Goal: Transaction & Acquisition: Purchase product/service

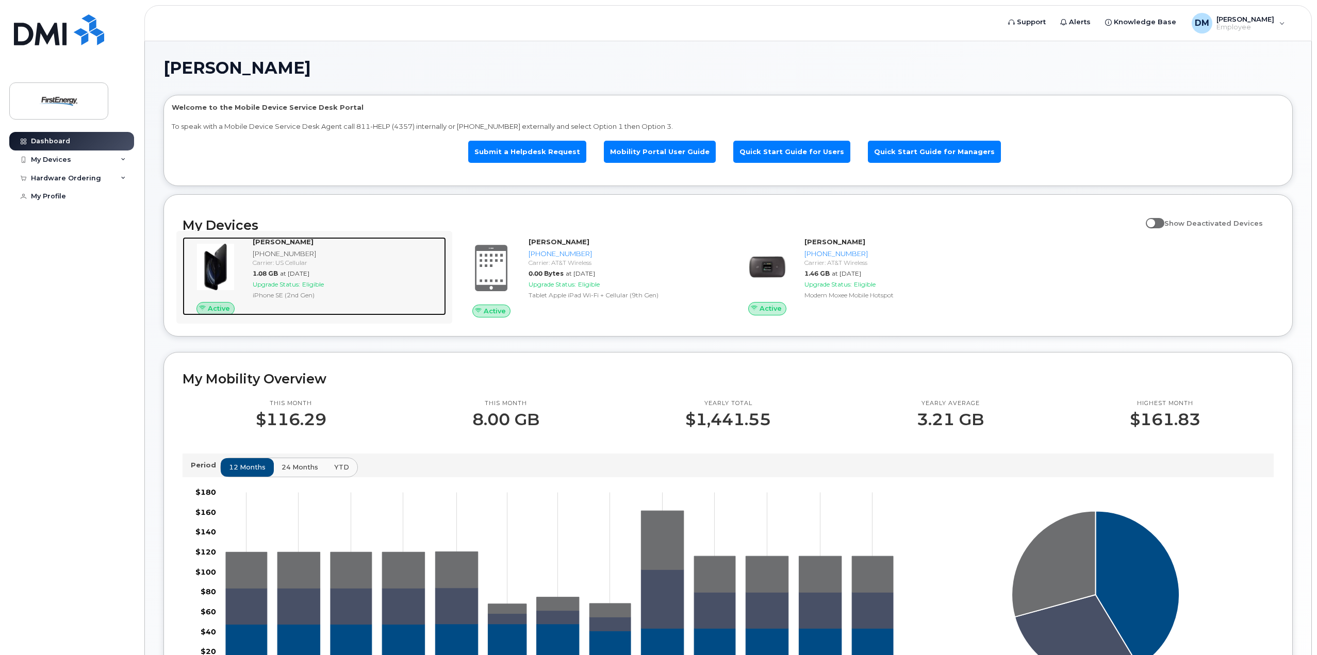
click at [287, 285] on span "Upgrade Status:" at bounding box center [276, 285] width 47 height 8
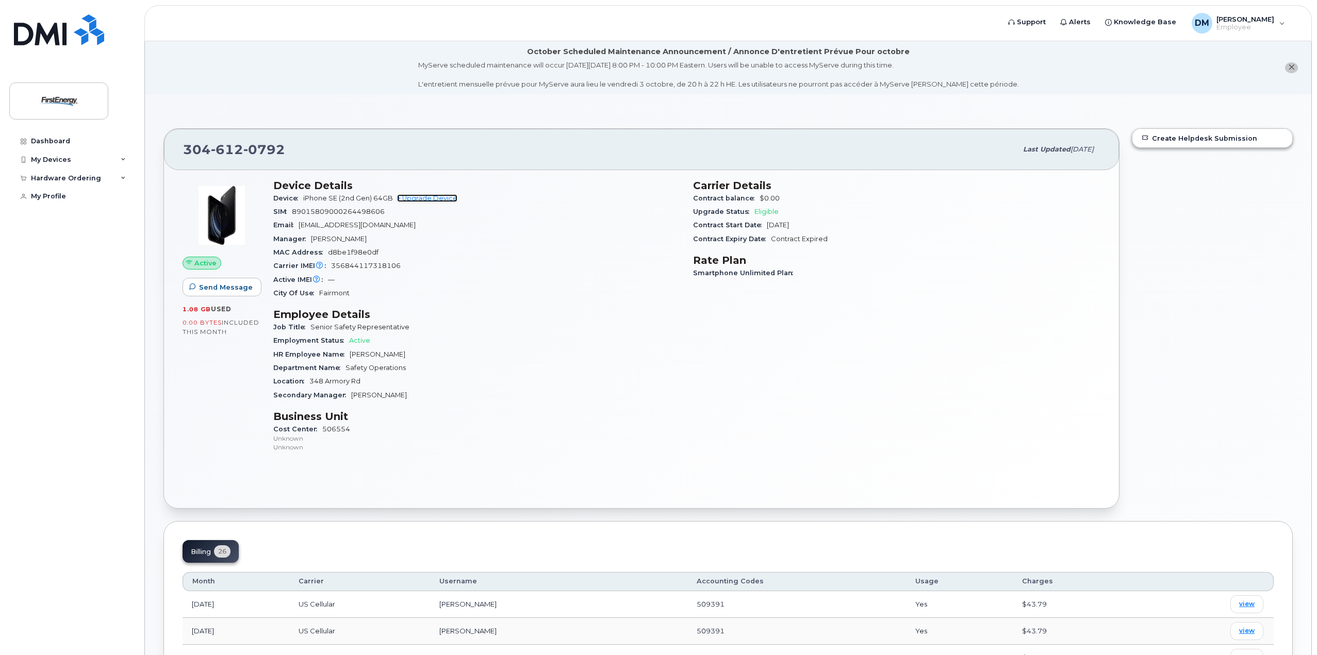
click at [447, 198] on link "+ Upgrade Device" at bounding box center [427, 198] width 60 height 8
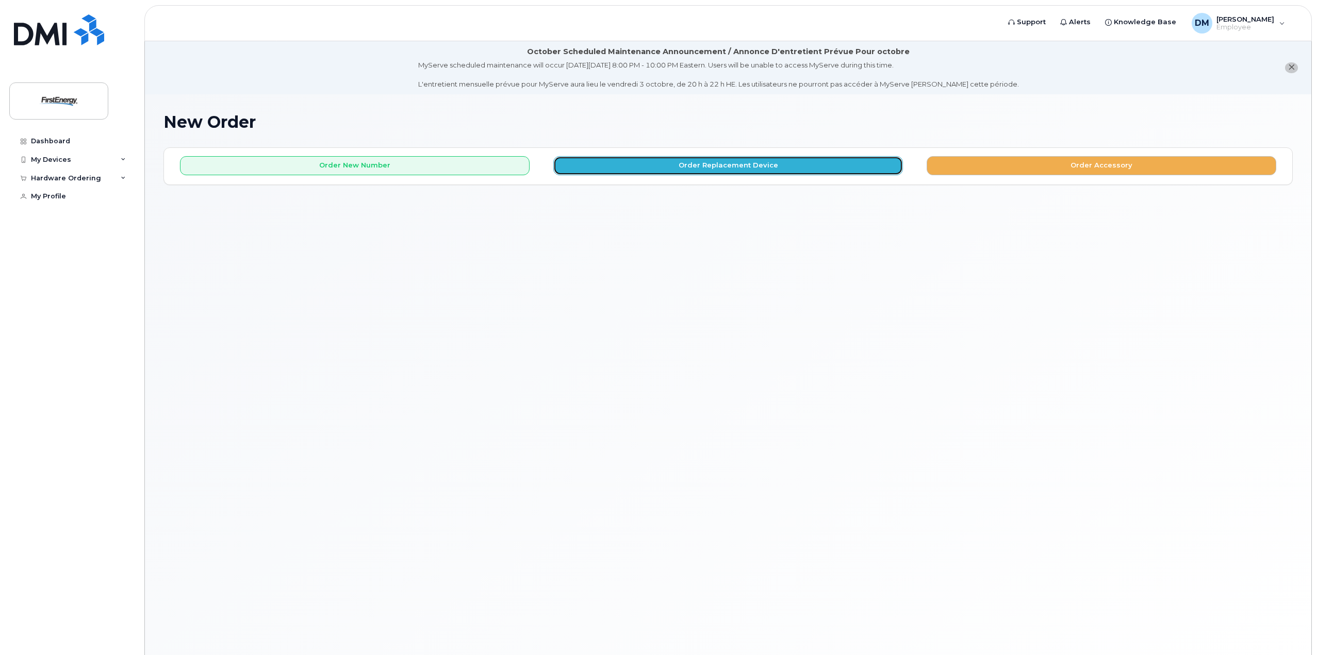
click at [668, 166] on button "Order Replacement Device" at bounding box center [728, 165] width 350 height 19
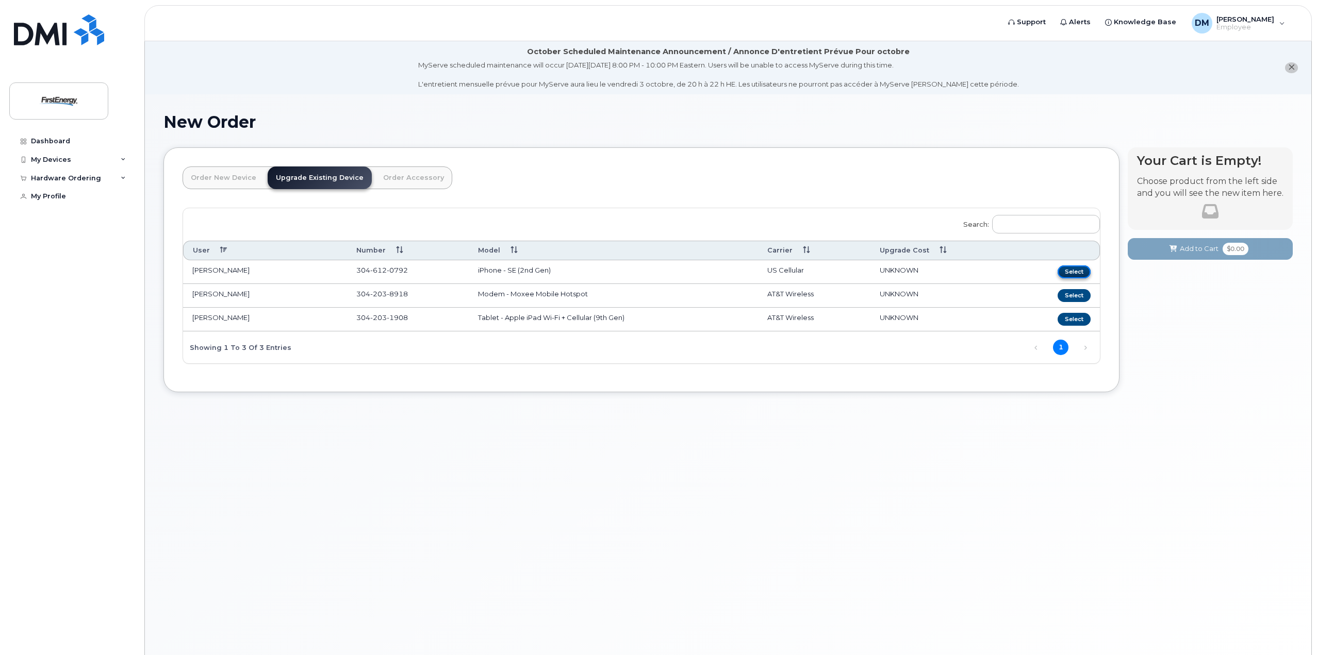
click at [1074, 270] on button "Select" at bounding box center [1074, 272] width 33 height 13
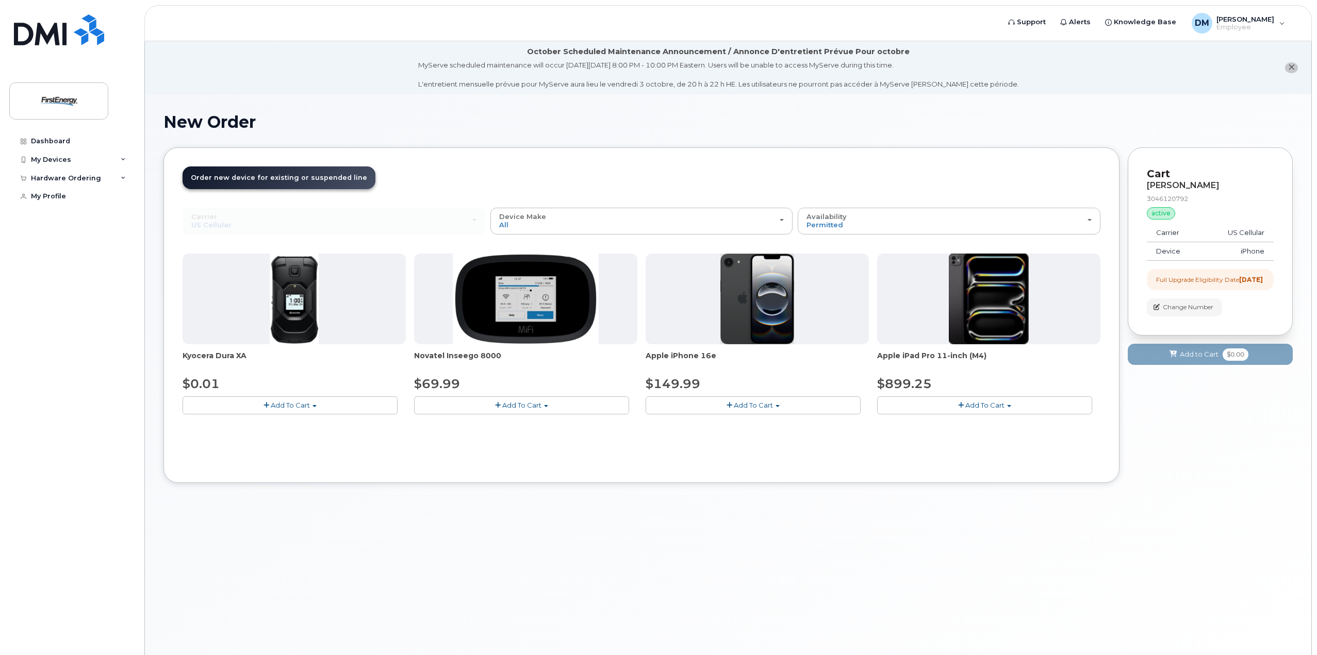
click at [760, 402] on span "Add To Cart" at bounding box center [753, 405] width 39 height 8
click at [742, 408] on span "Add To Cart" at bounding box center [753, 405] width 39 height 8
click at [776, 406] on span "button" at bounding box center [778, 406] width 4 height 2
click at [729, 403] on span "button" at bounding box center [730, 405] width 6 height 7
click at [1077, 224] on div "Availability Permitted All" at bounding box center [949, 221] width 285 height 16
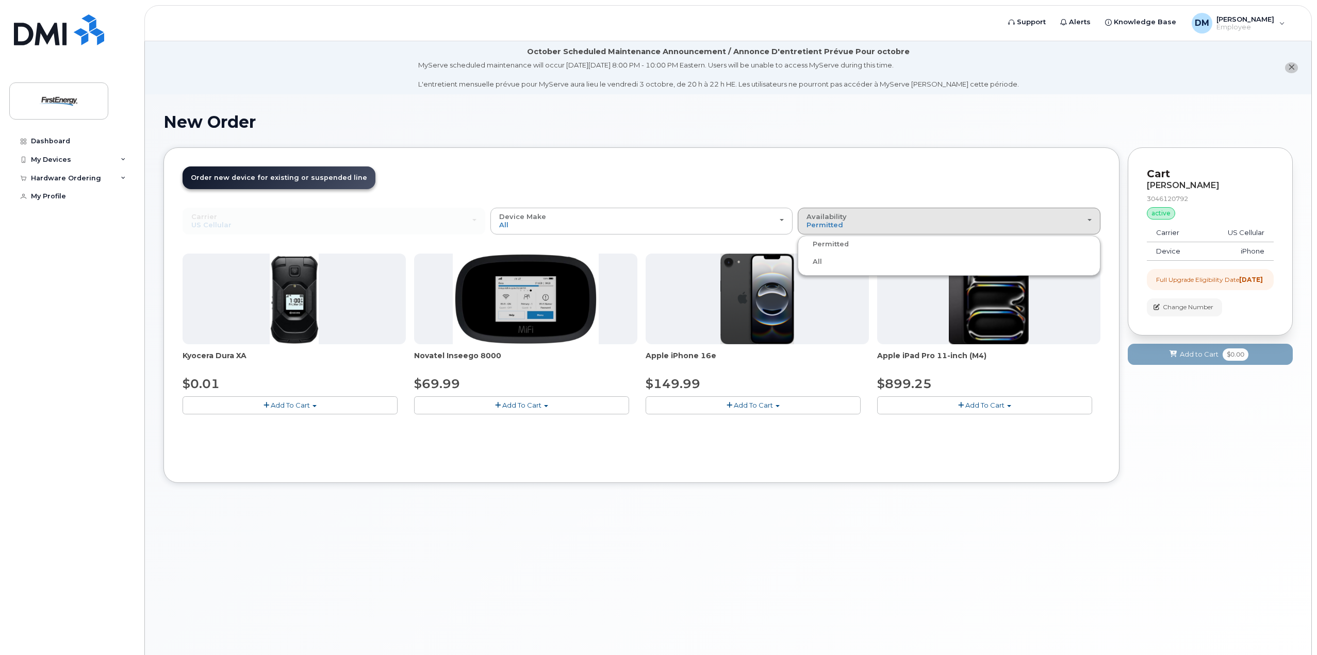
click at [845, 245] on label "Permitted" at bounding box center [824, 244] width 48 height 12
click at [0, 0] on input "Permitted" at bounding box center [0, 0] width 0 height 0
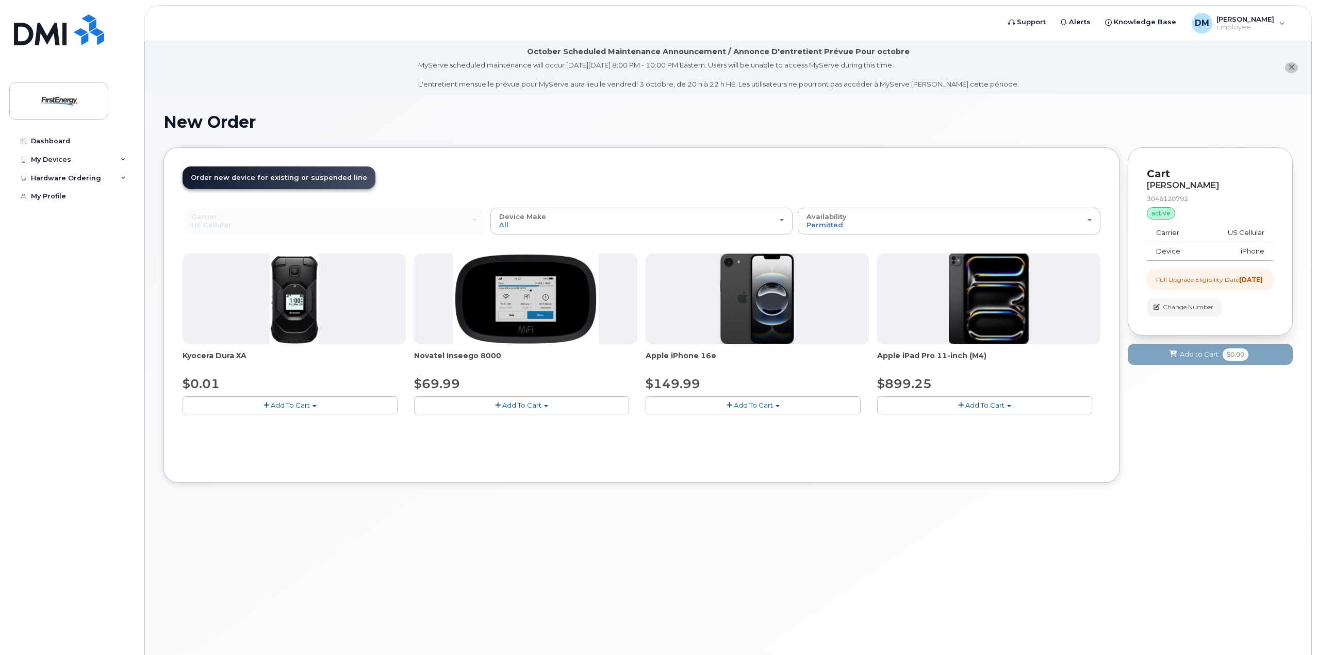
click at [774, 406] on button "Add To Cart" at bounding box center [753, 406] width 215 height 18
click at [816, 404] on button "Add To Cart" at bounding box center [753, 406] width 215 height 18
click at [731, 405] on span "button" at bounding box center [730, 405] width 6 height 7
click at [730, 406] on span "button" at bounding box center [730, 405] width 6 height 7
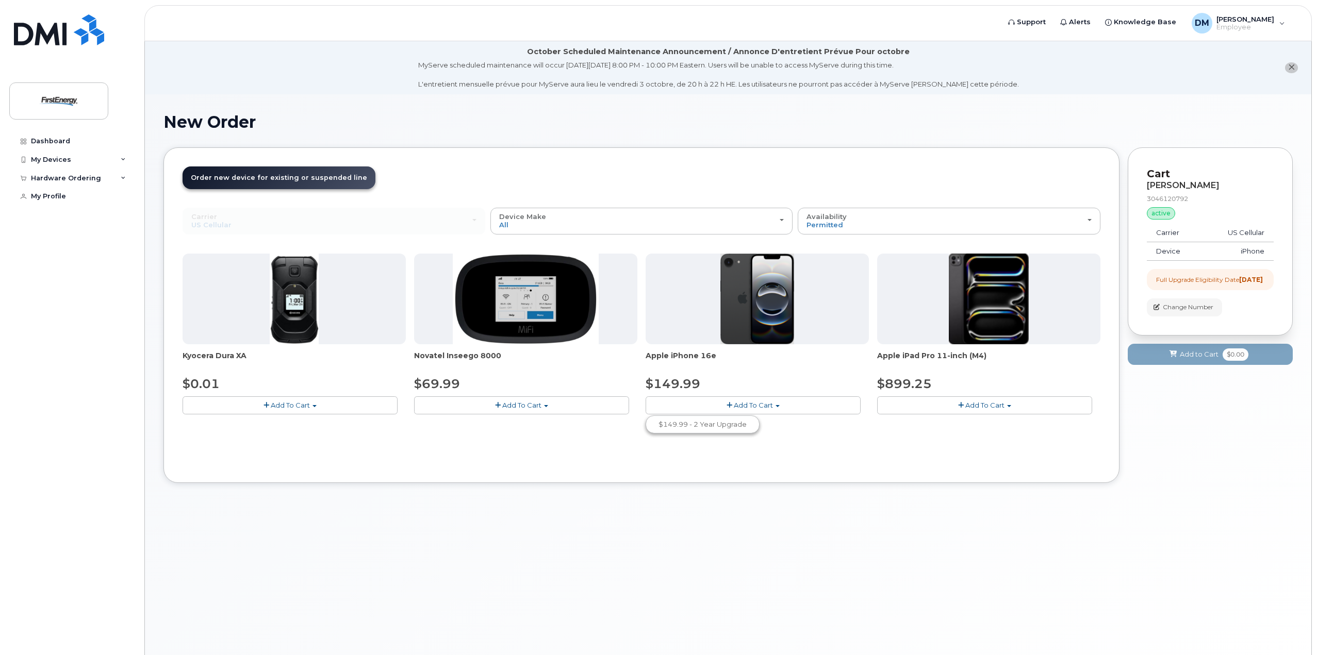
click at [730, 404] on span "button" at bounding box center [730, 405] width 6 height 7
drag, startPoint x: 730, startPoint y: 404, endPoint x: 692, endPoint y: 448, distance: 57.8
click at [692, 448] on div "Carrier Verizon Wireless AT&T Wireless US Cellular Verizon Wireless AT&T Wirele…" at bounding box center [642, 336] width 918 height 257
click at [1283, 24] on div "DM Dragich, Matthew S Employee" at bounding box center [1239, 23] width 108 height 21
click at [1074, 108] on div "New Order × Share This Order If you want to allow others to create or edit orde…" at bounding box center [728, 387] width 1167 height 586
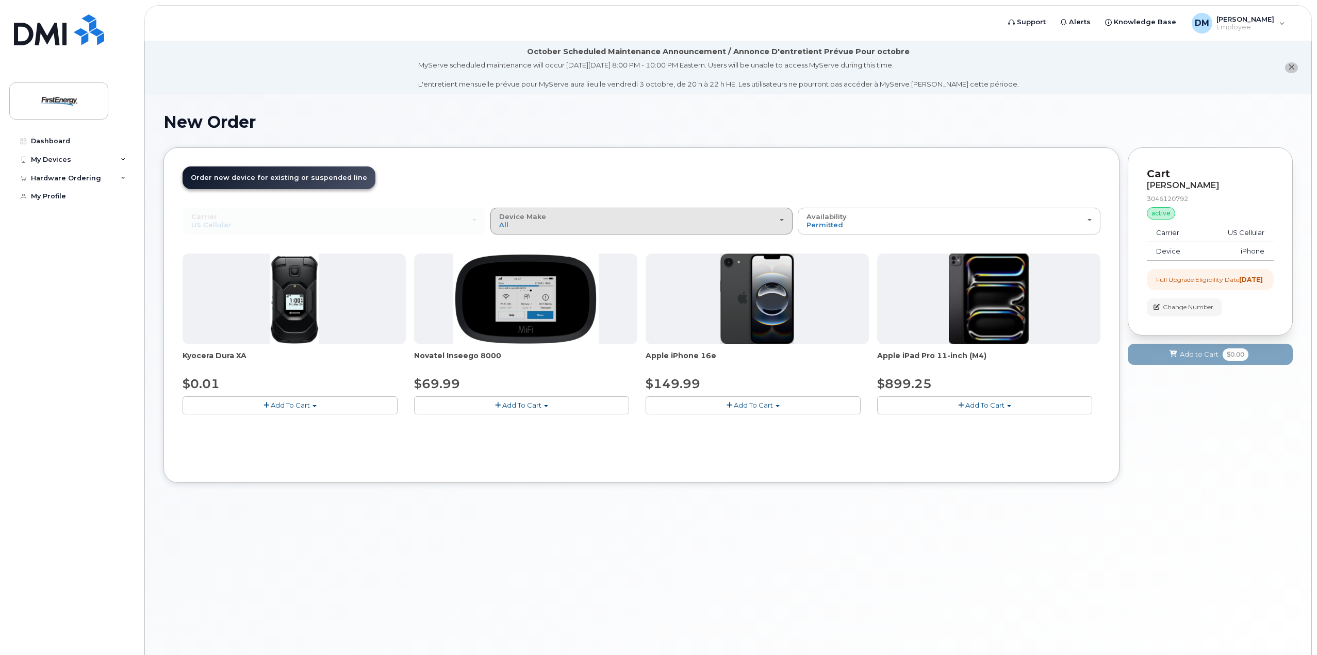
click at [780, 220] on span "button" at bounding box center [782, 220] width 4 height 2
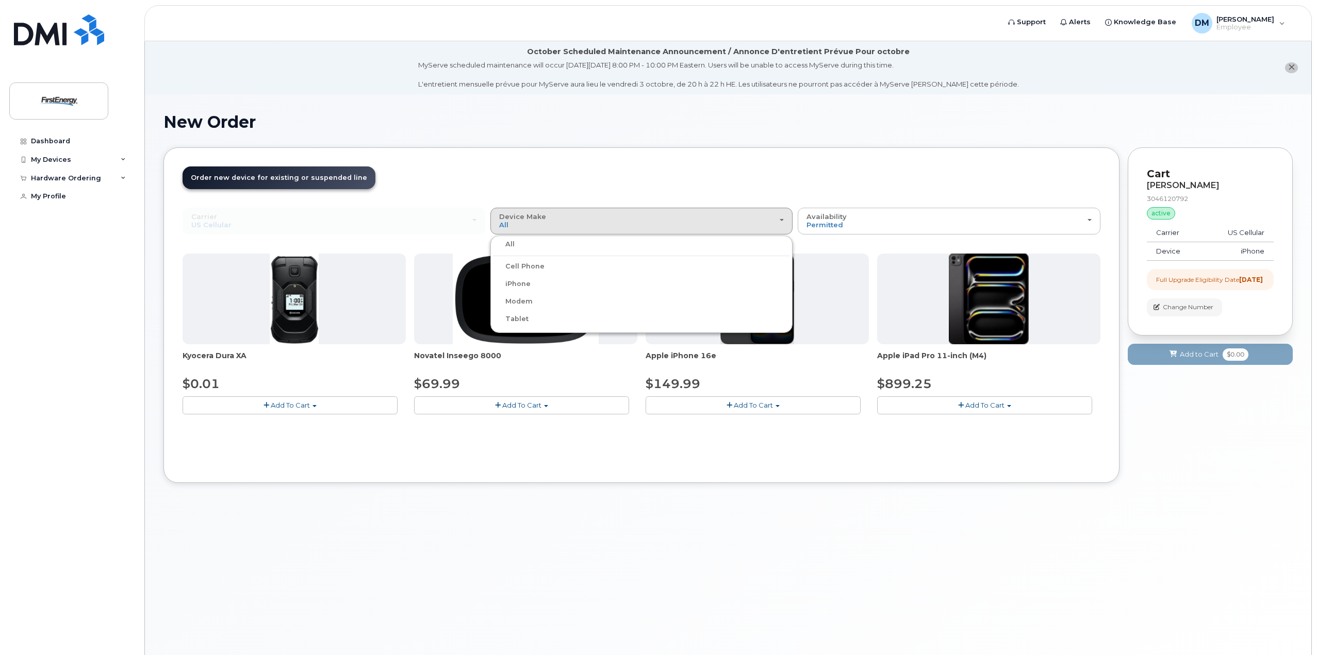
click at [556, 283] on div "iPhone" at bounding box center [642, 284] width 298 height 12
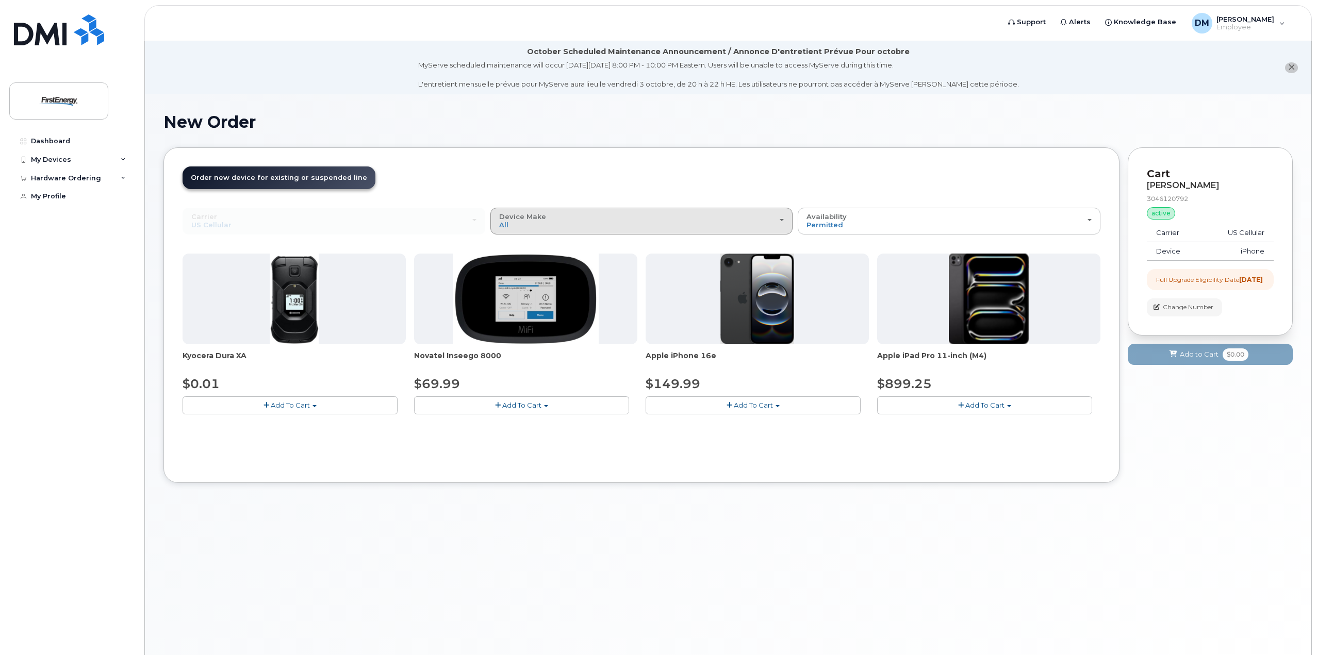
click at [608, 223] on div "Device Make All Cell Phone iPhone Modem Tablet" at bounding box center [641, 221] width 285 height 16
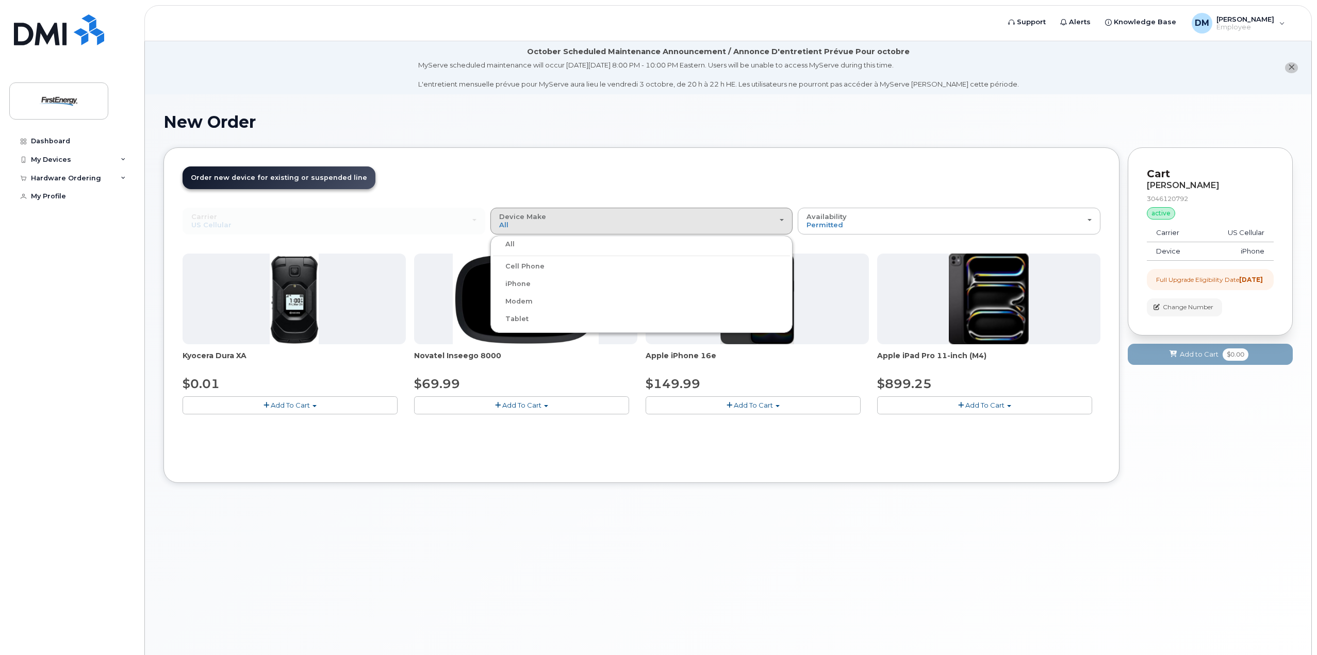
click at [521, 286] on label "iPhone" at bounding box center [512, 284] width 38 height 12
click at [0, 0] on input "iPhone" at bounding box center [0, 0] width 0 height 0
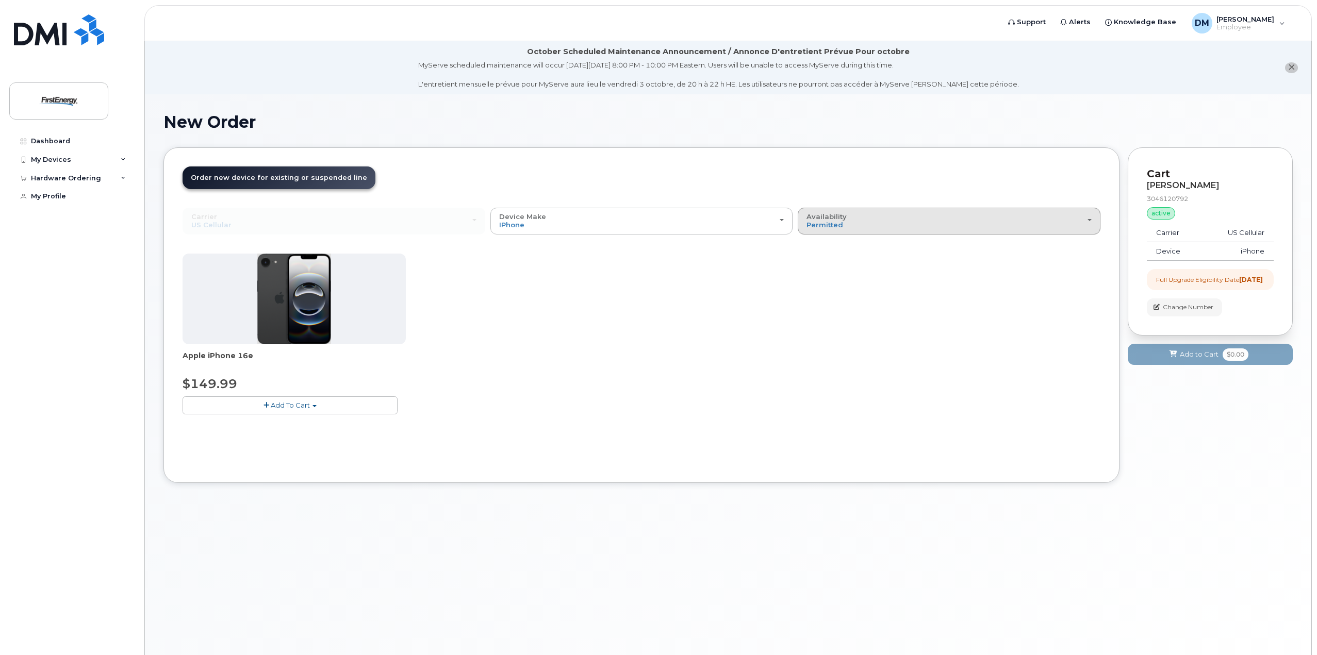
click at [864, 224] on div "Availability Permitted All" at bounding box center [949, 221] width 285 height 16
click at [812, 266] on label "All" at bounding box center [811, 262] width 22 height 12
click at [0, 0] on input "All" at bounding box center [0, 0] width 0 height 0
click at [269, 404] on button "Add To Cart" at bounding box center [290, 406] width 215 height 18
click at [266, 406] on span "button" at bounding box center [267, 405] width 6 height 7
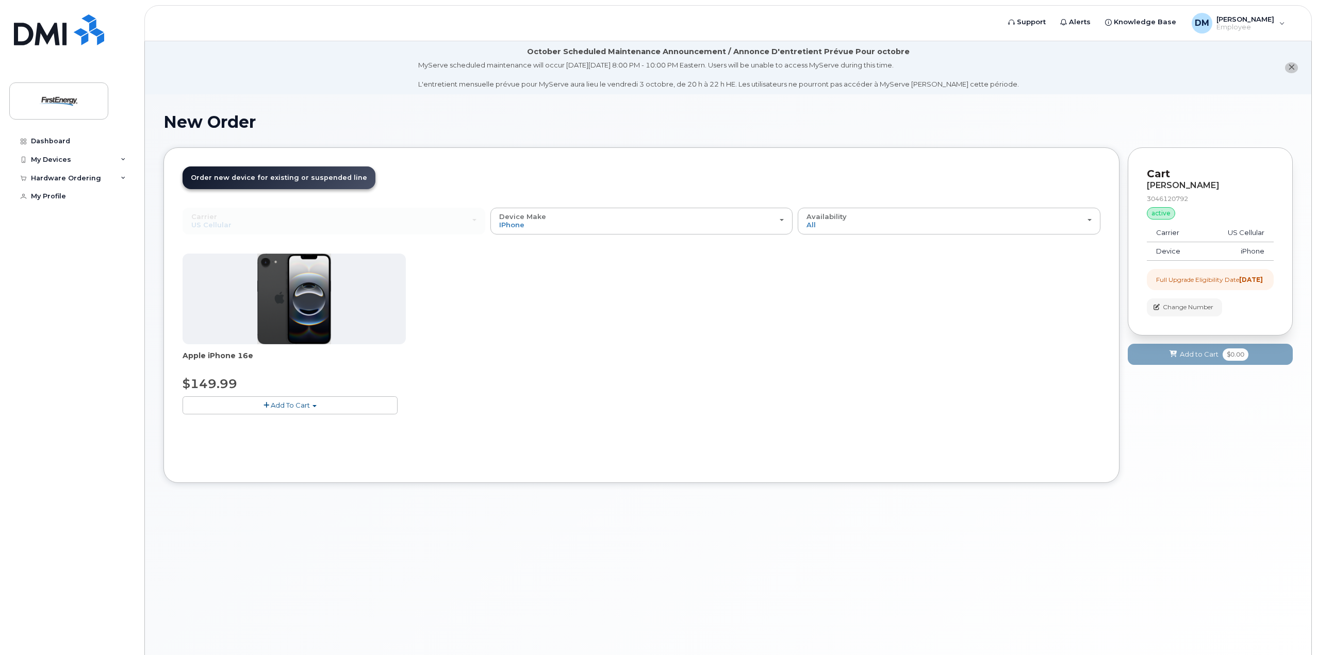
click at [266, 406] on span "button" at bounding box center [267, 405] width 6 height 7
click at [284, 405] on span "Add To Cart" at bounding box center [290, 405] width 39 height 8
click at [285, 405] on span "Add To Cart" at bounding box center [290, 405] width 39 height 8
click at [285, 404] on span "Add To Cart" at bounding box center [290, 405] width 39 height 8
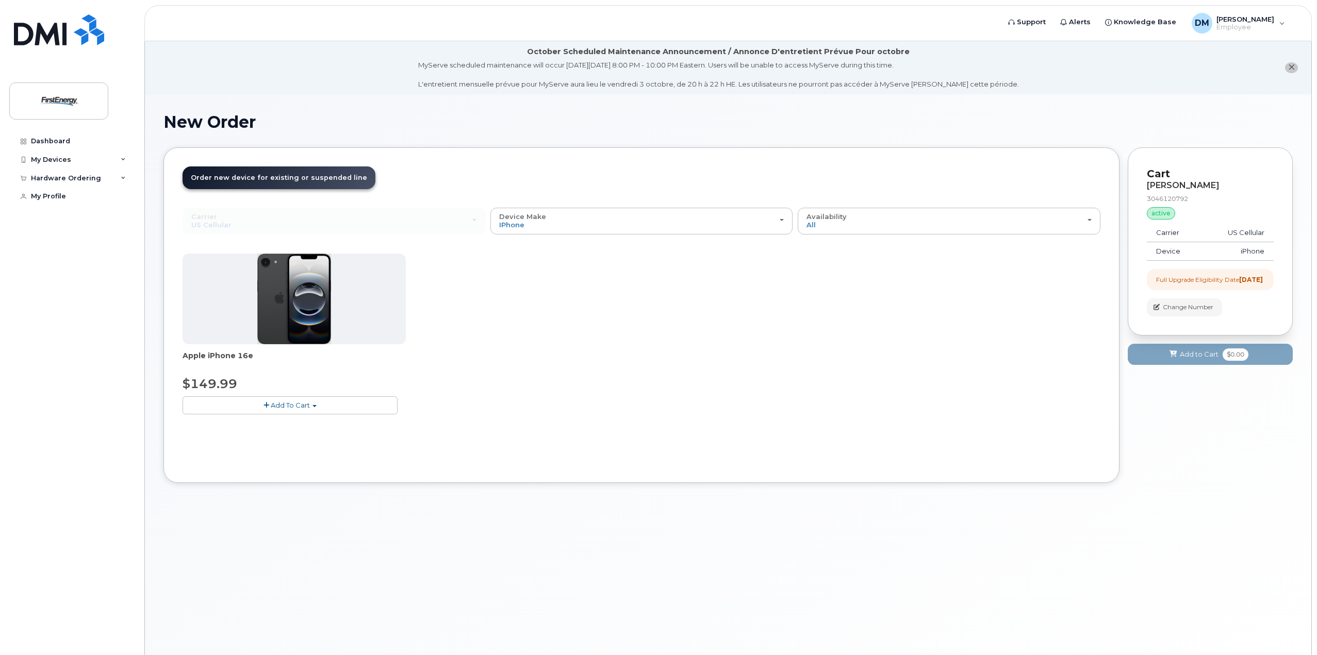
click at [285, 404] on span "Add To Cart" at bounding box center [290, 405] width 39 height 8
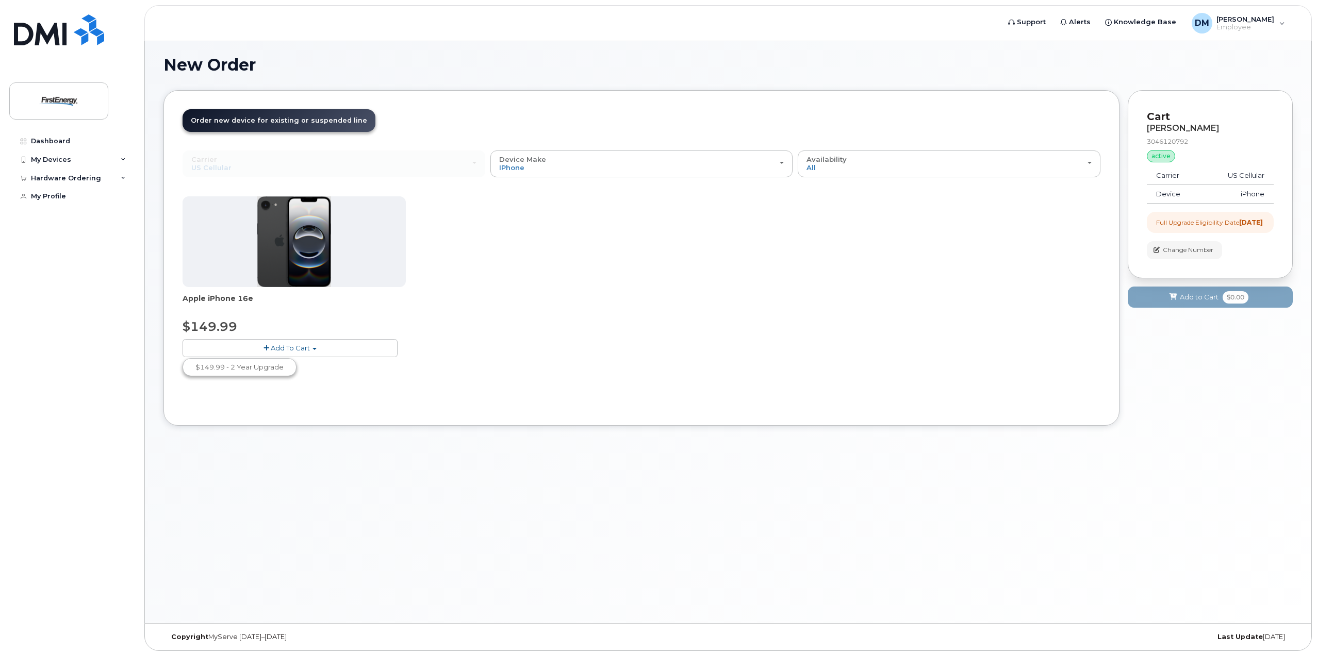
scroll to position [58, 0]
click at [265, 348] on span "button" at bounding box center [267, 347] width 6 height 7
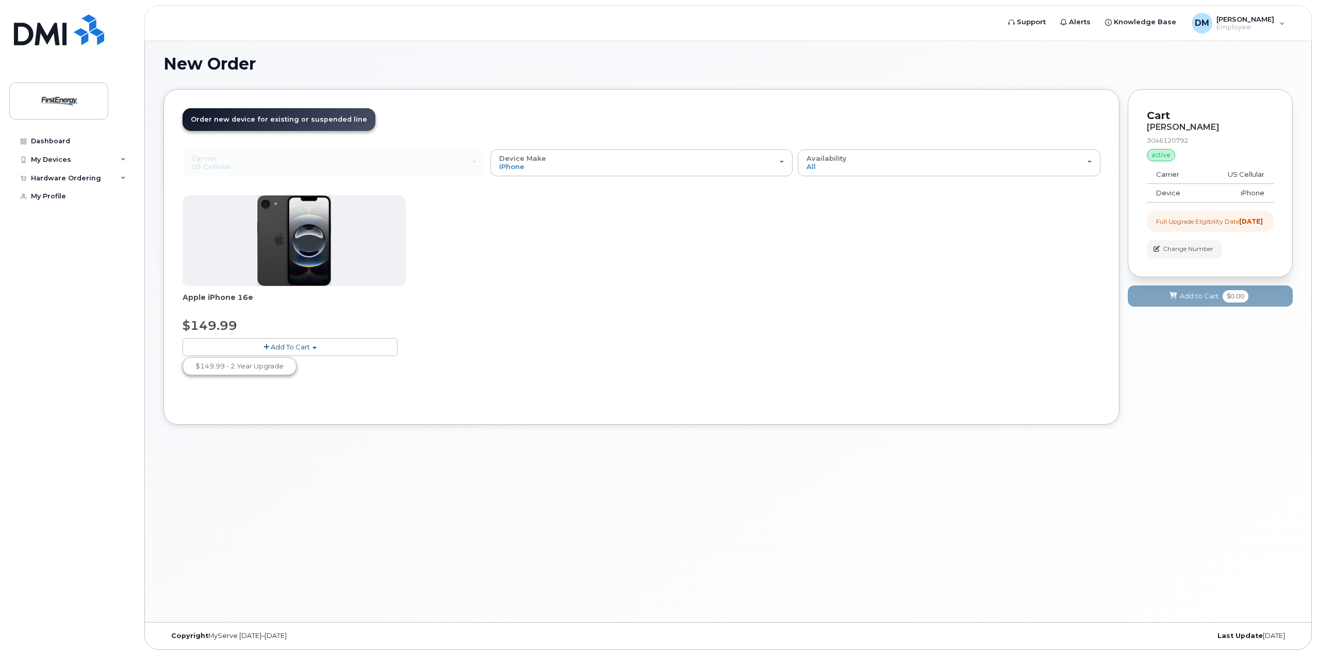
click at [313, 348] on span "button" at bounding box center [315, 348] width 4 height 2
click at [314, 349] on span "button" at bounding box center [315, 348] width 4 height 2
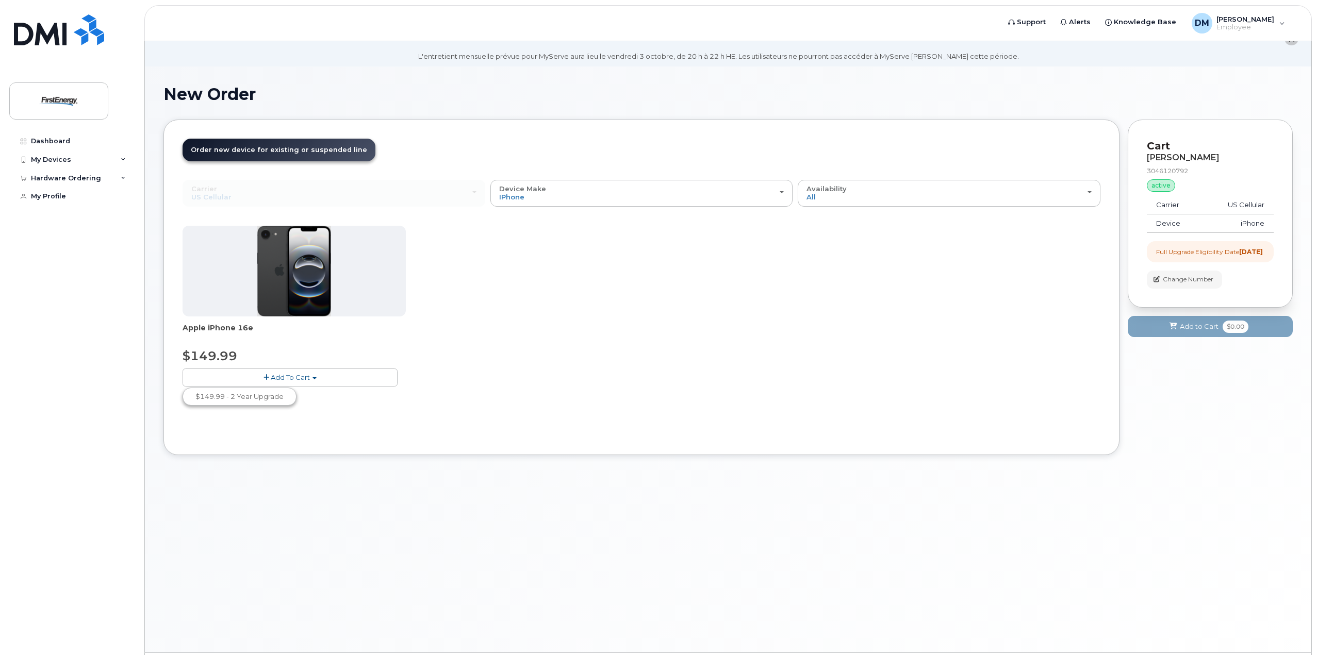
scroll to position [0, 0]
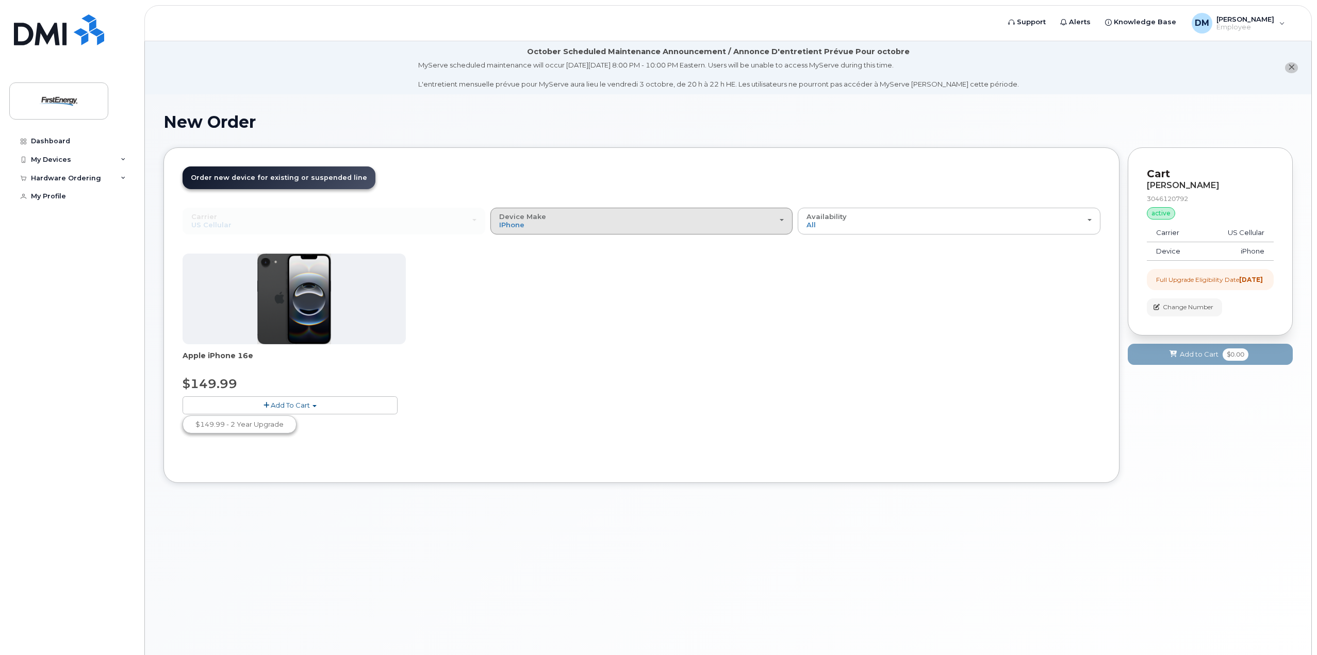
click at [561, 220] on div "Device Make All Cell Phone iPhone Modem Tablet" at bounding box center [641, 221] width 285 height 16
click at [514, 283] on label "iPhone" at bounding box center [512, 284] width 38 height 12
click at [0, 0] on input "iPhone" at bounding box center [0, 0] width 0 height 0
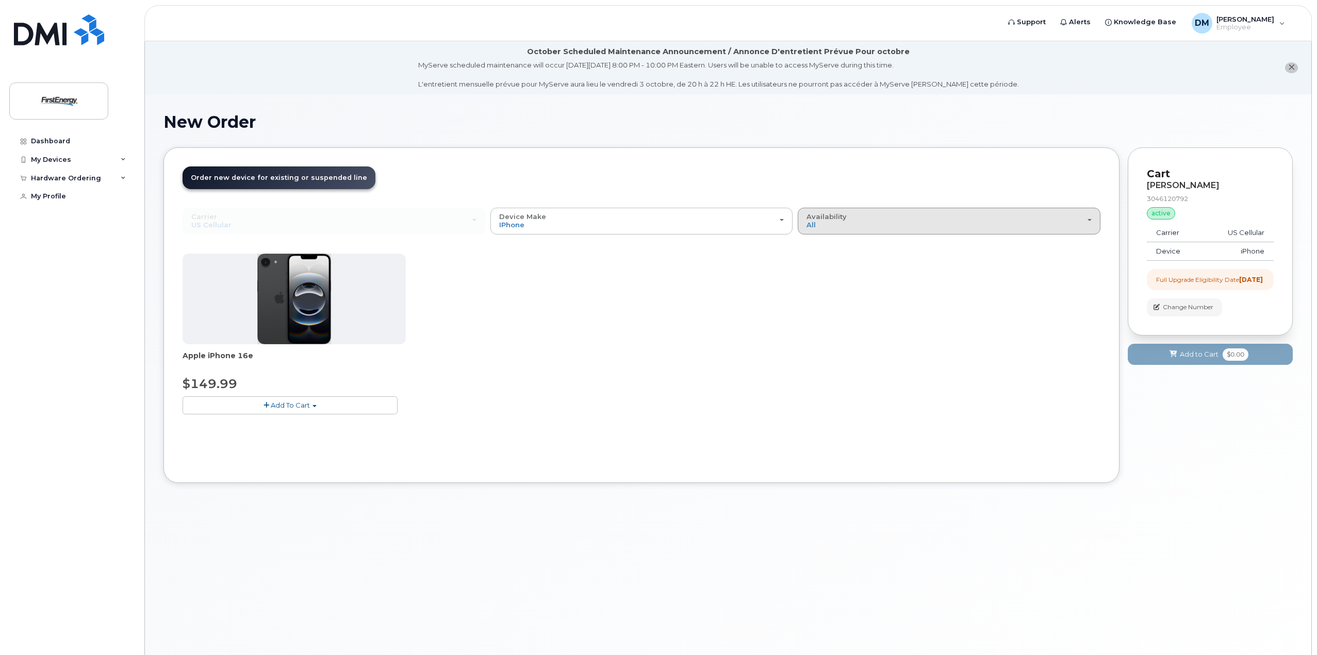
click at [819, 216] on span "Availability" at bounding box center [827, 216] width 40 height 8
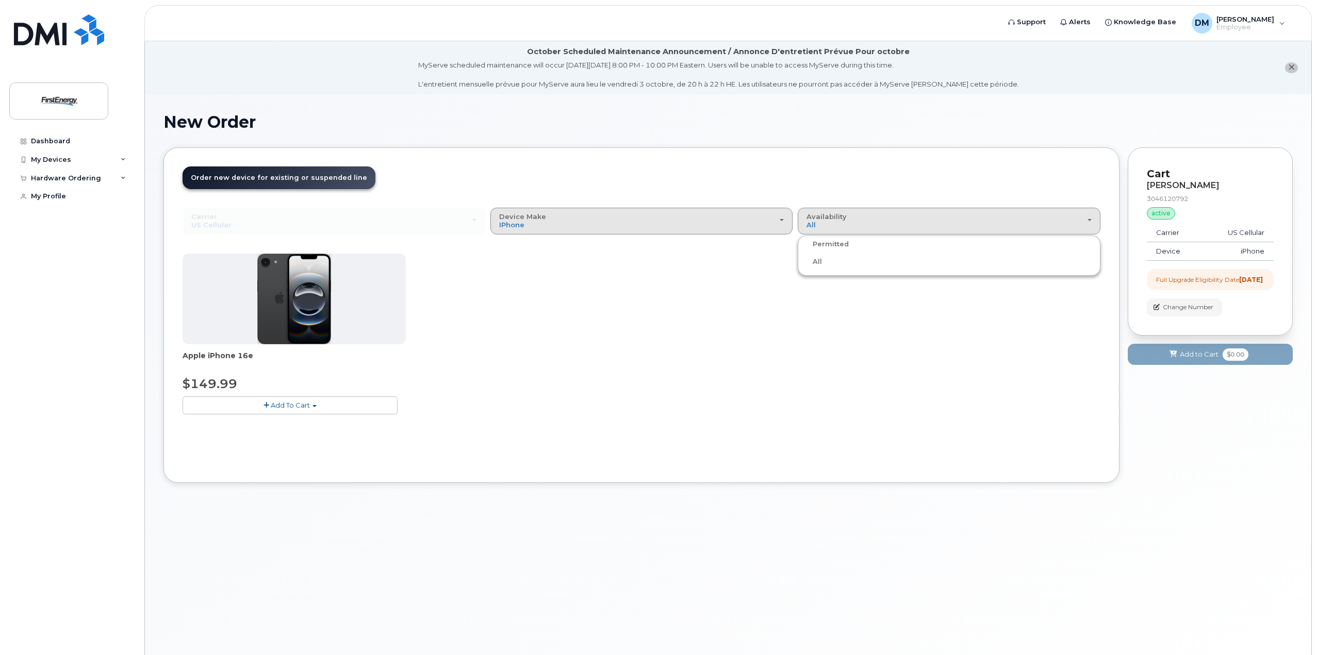
click at [783, 222] on div "Device Make All Cell Phone iPhone Modem Tablet" at bounding box center [641, 221] width 285 height 16
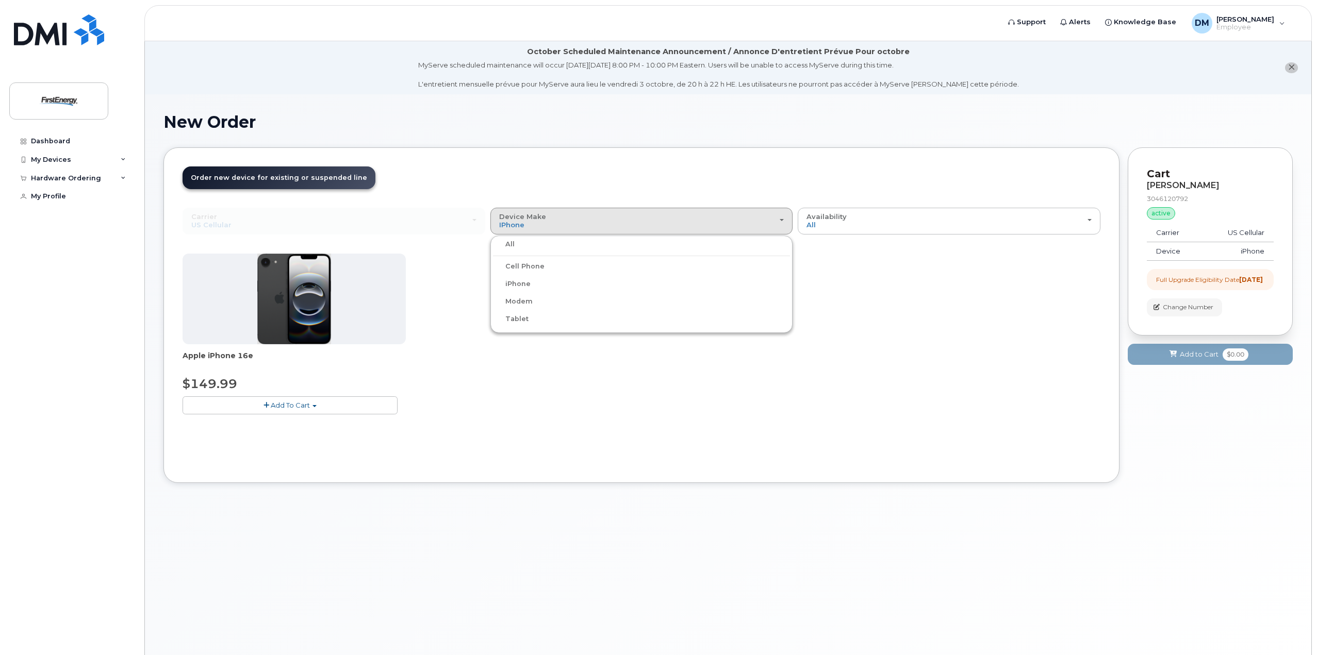
click at [547, 246] on div "All" at bounding box center [642, 244] width 298 height 12
click at [669, 223] on div "Device Make All Cell Phone iPhone Modem Tablet" at bounding box center [641, 221] width 285 height 16
click at [512, 245] on label "All" at bounding box center [504, 244] width 22 height 12
click at [0, 0] on input "All" at bounding box center [0, 0] width 0 height 0
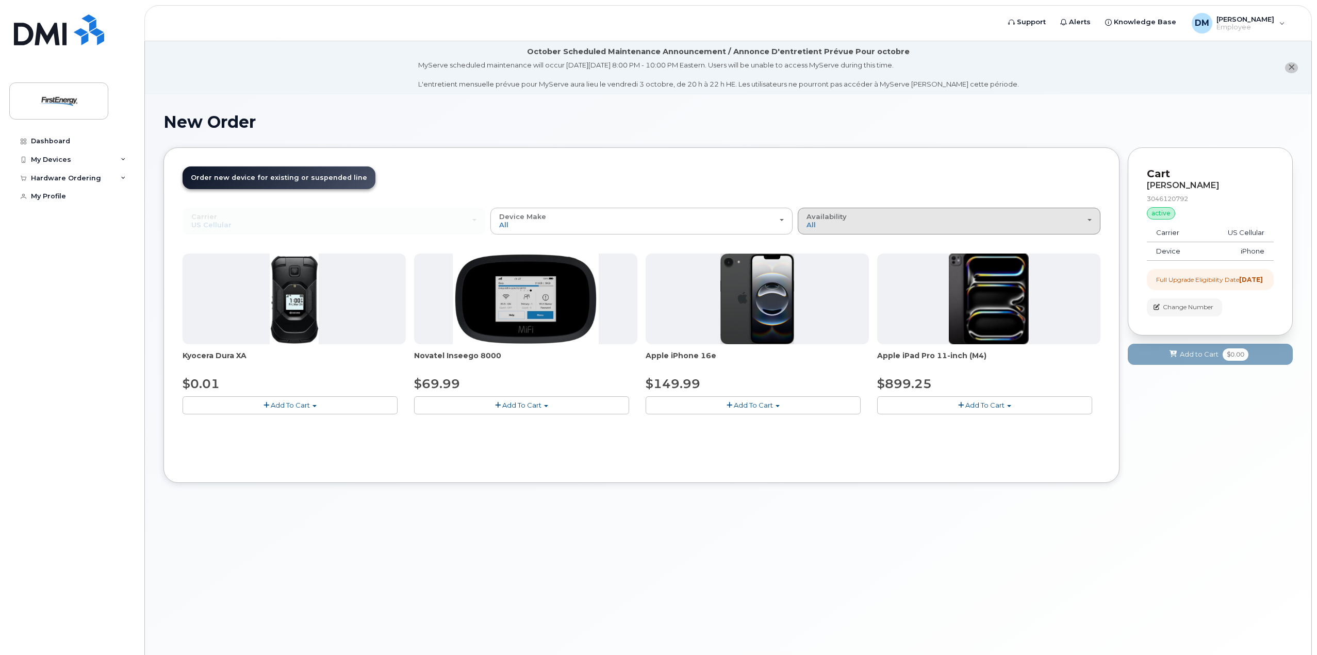
click at [828, 225] on div "Availability Permitted All" at bounding box center [949, 221] width 285 height 16
click at [825, 243] on label "Permitted" at bounding box center [824, 244] width 48 height 12
click at [0, 0] on input "Permitted" at bounding box center [0, 0] width 0 height 0
click at [778, 404] on button "Add To Cart" at bounding box center [753, 406] width 215 height 18
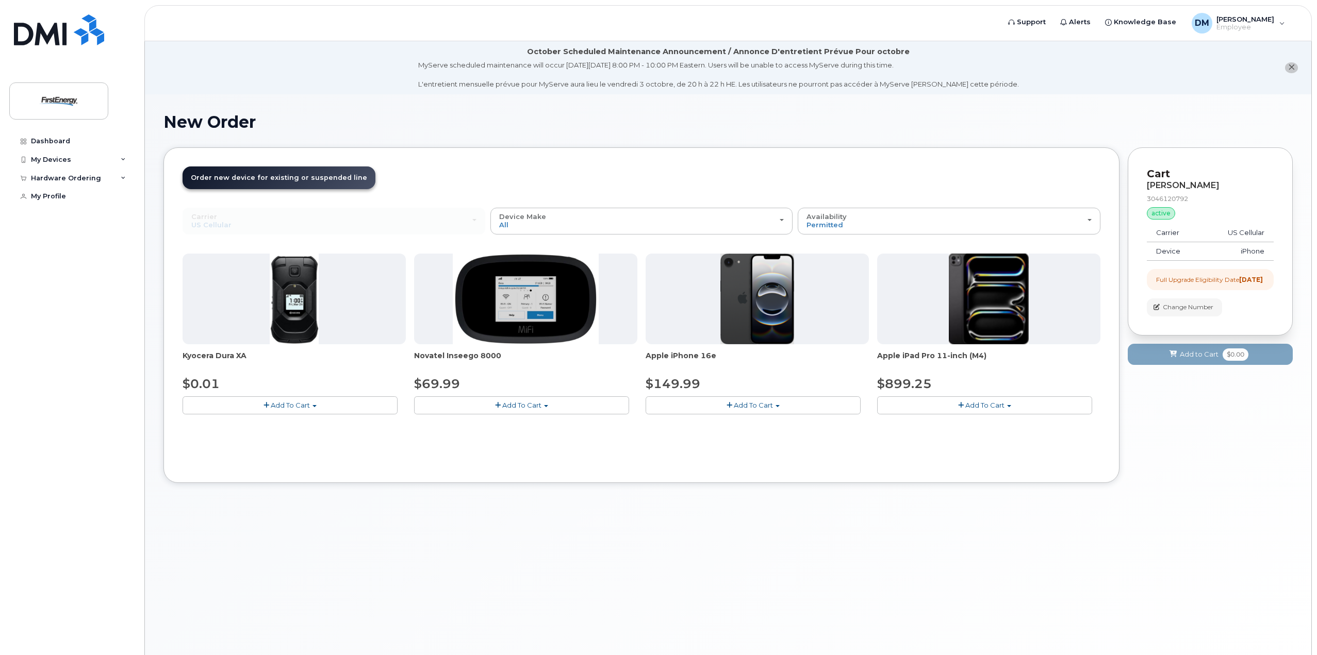
click at [778, 404] on button "Add To Cart" at bounding box center [753, 406] width 215 height 18
click at [729, 404] on span "button" at bounding box center [730, 405] width 6 height 7
click at [728, 404] on span "button" at bounding box center [730, 405] width 6 height 7
click at [728, 406] on span "button" at bounding box center [730, 405] width 6 height 7
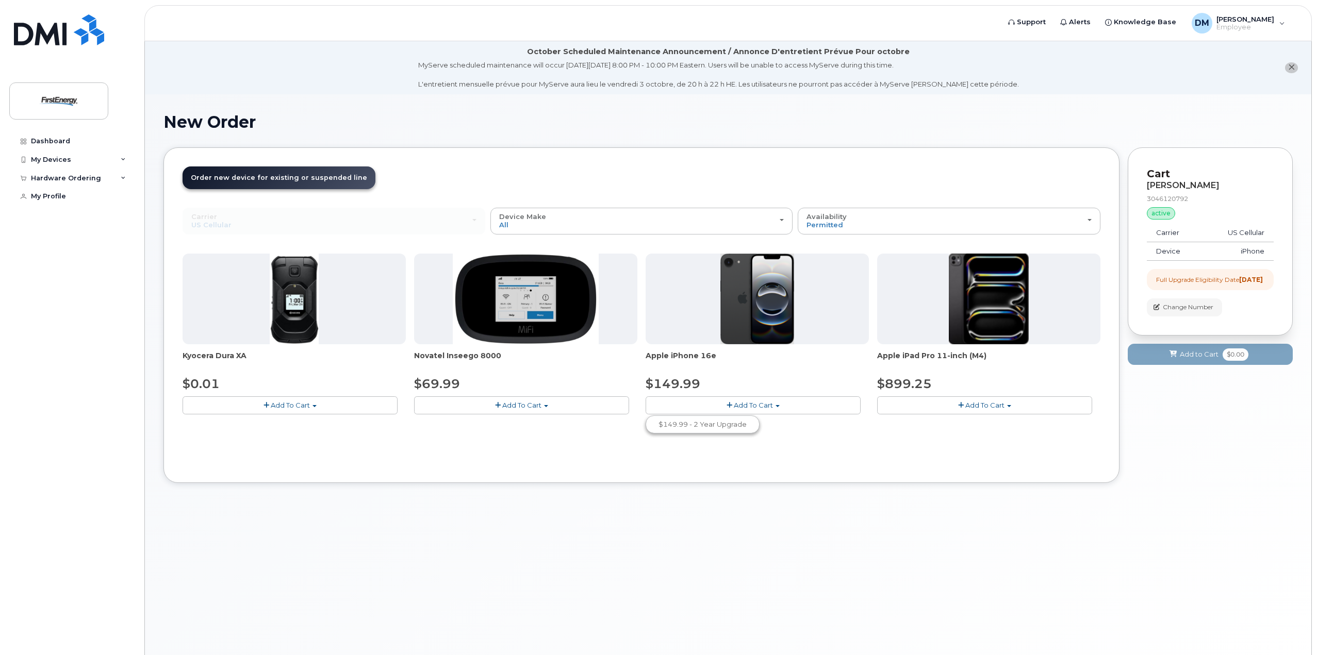
click at [728, 406] on span "button" at bounding box center [730, 405] width 6 height 7
click at [728, 404] on span "button" at bounding box center [730, 405] width 6 height 7
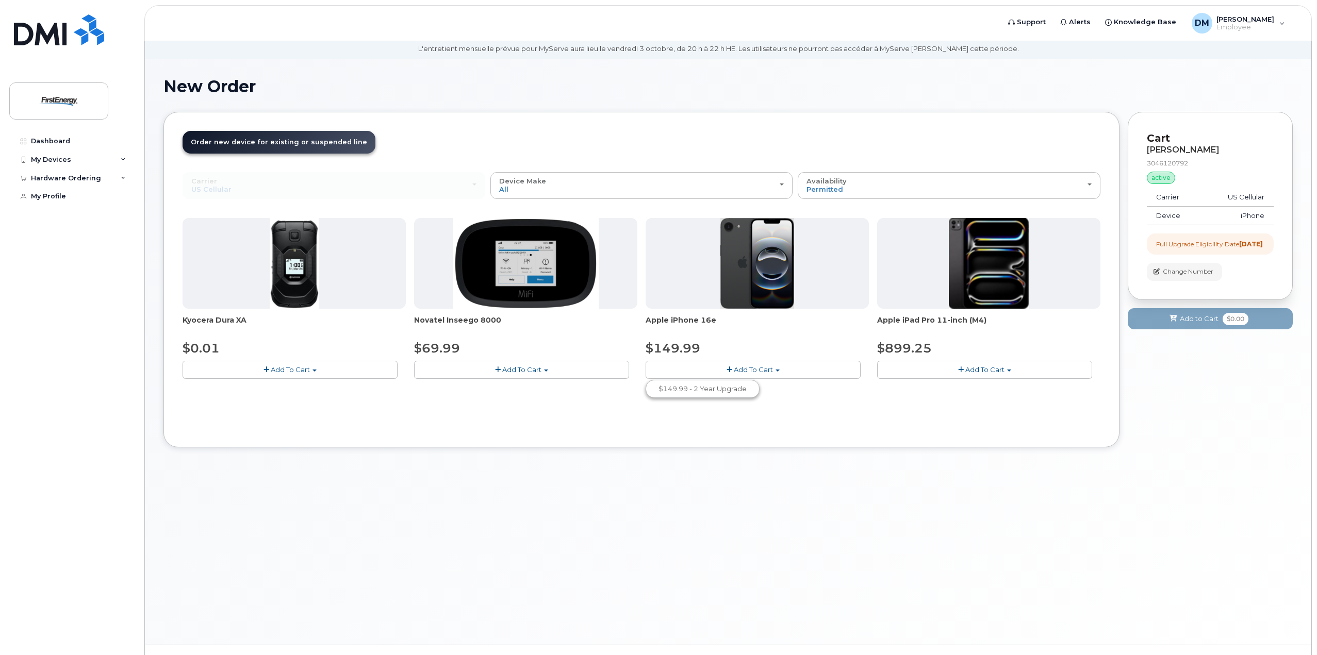
scroll to position [58, 0]
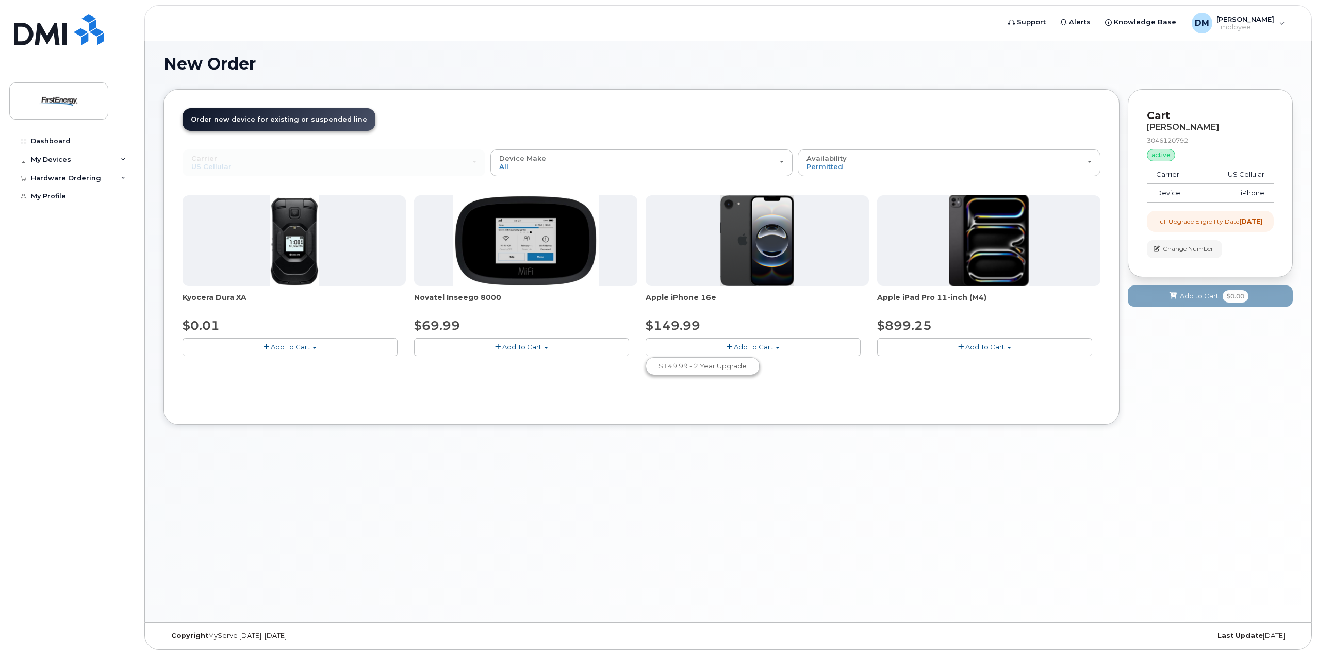
click at [751, 224] on img at bounding box center [757, 240] width 74 height 91
click at [749, 225] on img at bounding box center [757, 240] width 74 height 91
click at [748, 226] on img at bounding box center [757, 240] width 74 height 91
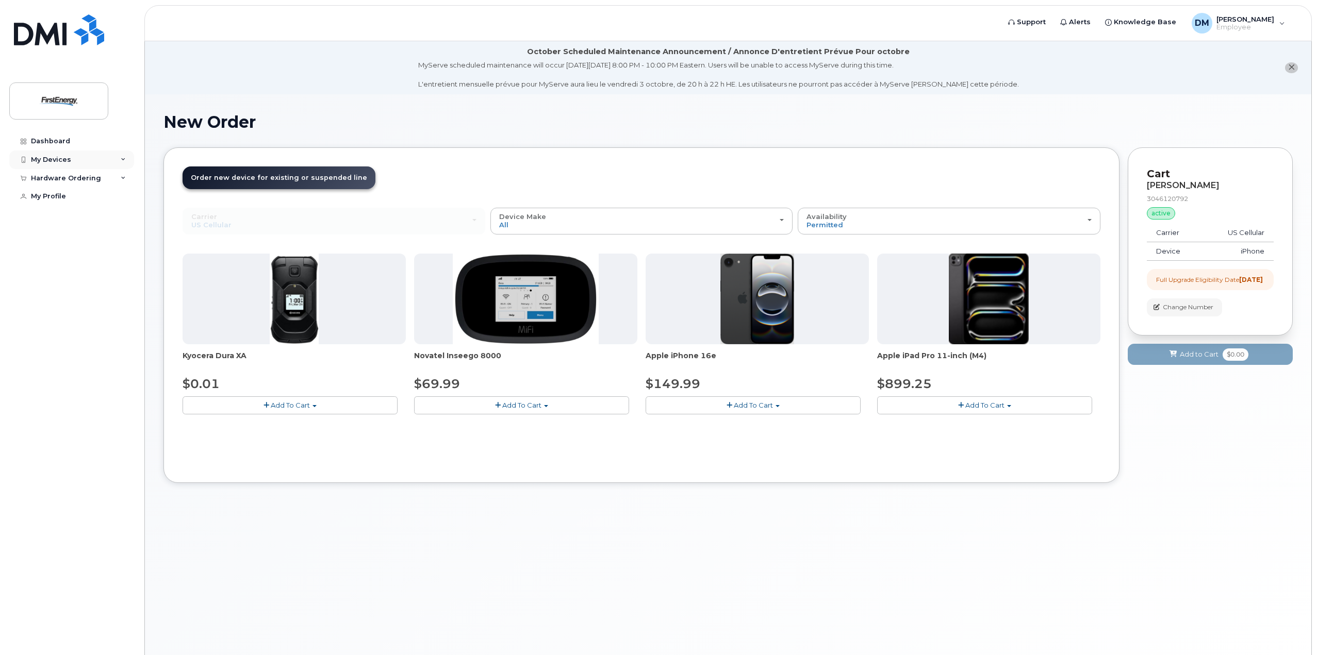
click at [81, 162] on div "My Devices" at bounding box center [71, 160] width 125 height 19
click at [107, 260] on div "(Matthew S Dragich)" at bounding box center [94, 255] width 63 height 9
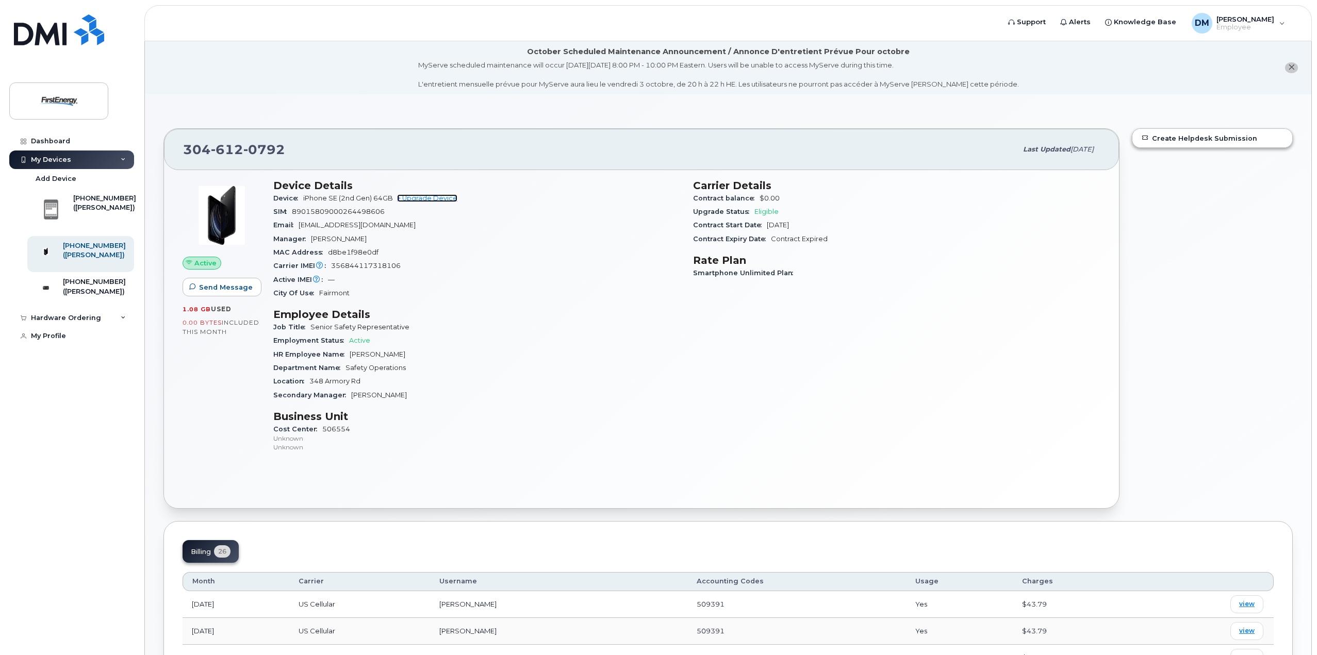
click at [438, 199] on link "+ Upgrade Device" at bounding box center [427, 198] width 60 height 8
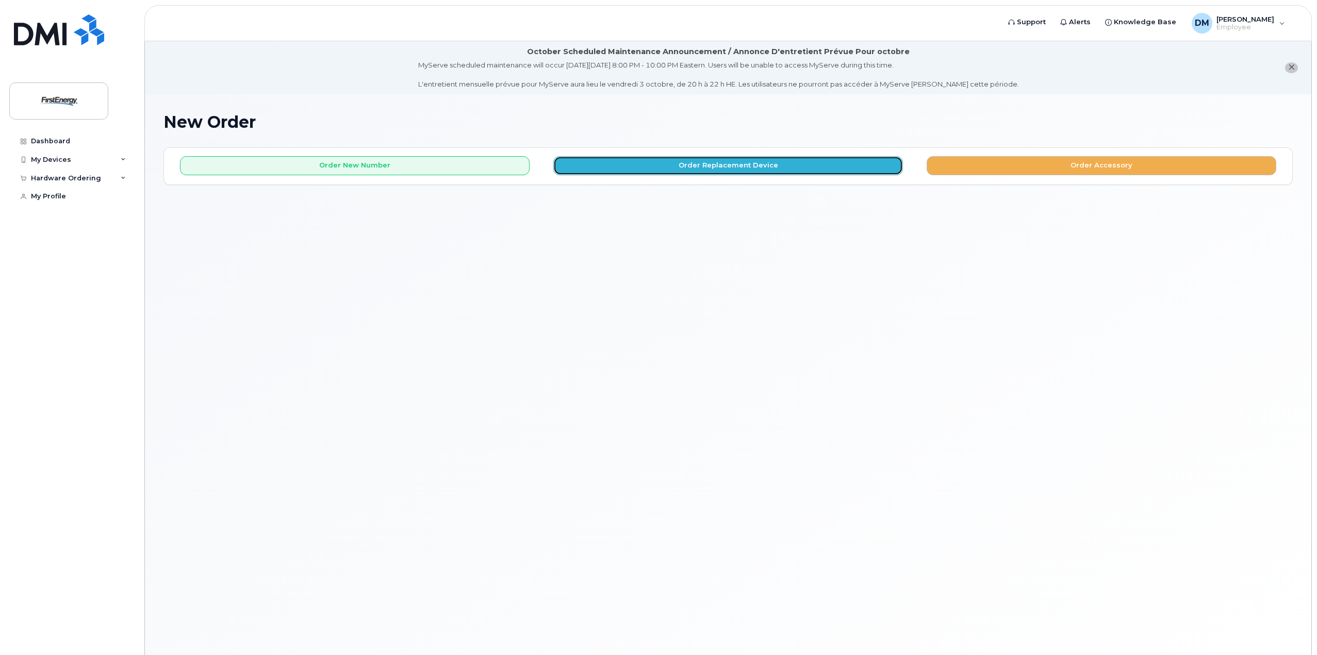
click at [669, 166] on button "Order Replacement Device" at bounding box center [728, 165] width 350 height 19
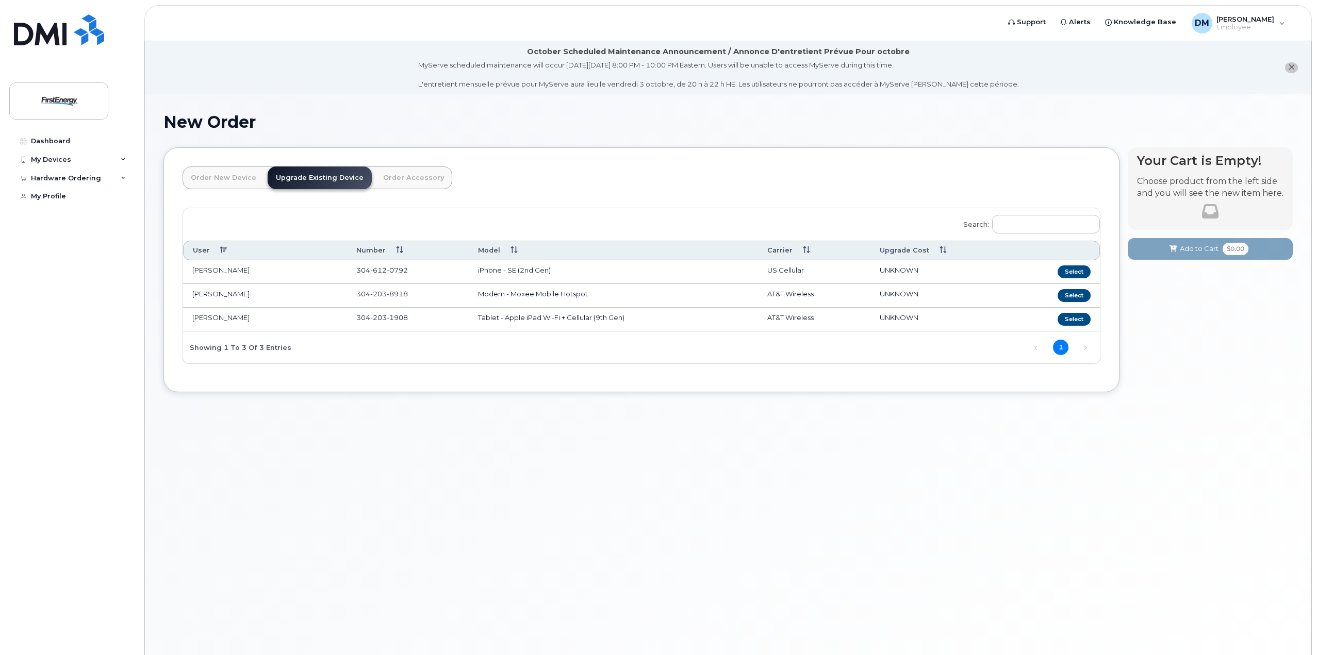
click at [383, 274] on td "304 612 0792" at bounding box center [408, 272] width 122 height 24
click at [1070, 272] on button "Select" at bounding box center [1074, 272] width 33 height 13
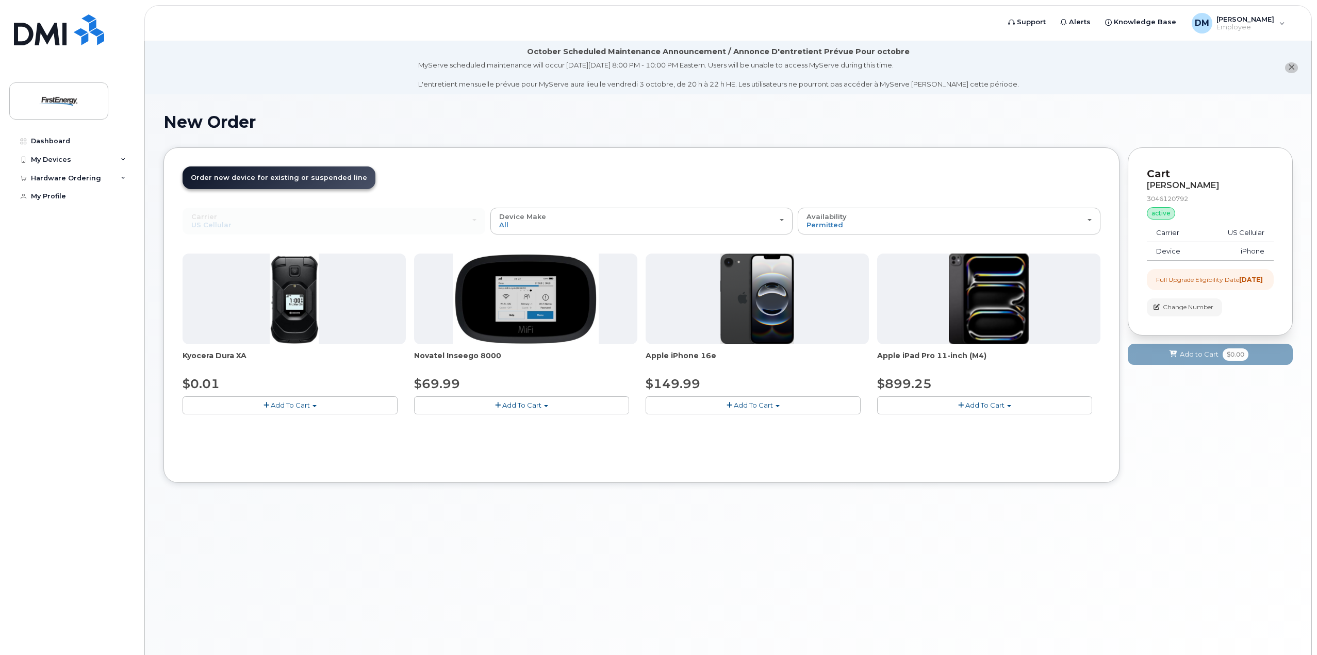
click at [734, 404] on span "Add To Cart" at bounding box center [753, 405] width 39 height 8
click at [739, 406] on span "Add To Cart" at bounding box center [753, 405] width 39 height 8
click at [722, 430] on link "$149.99 - 2 Year Upgrade" at bounding box center [702, 424] width 109 height 13
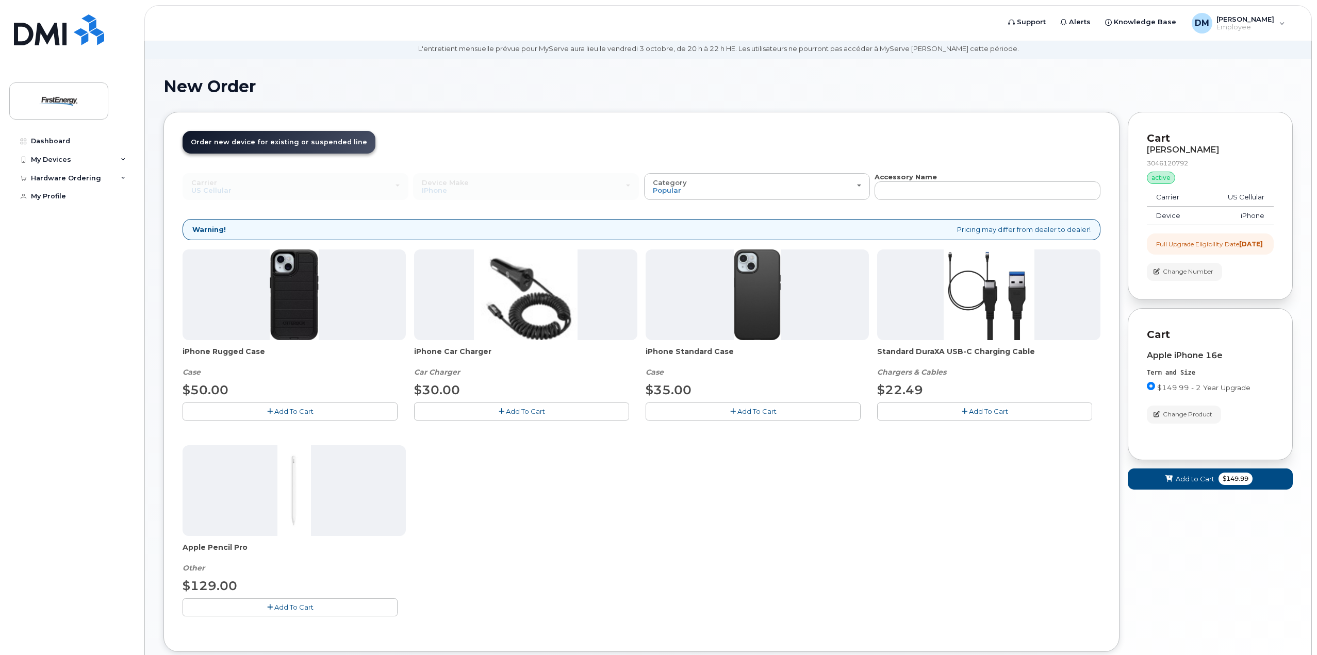
scroll to position [52, 0]
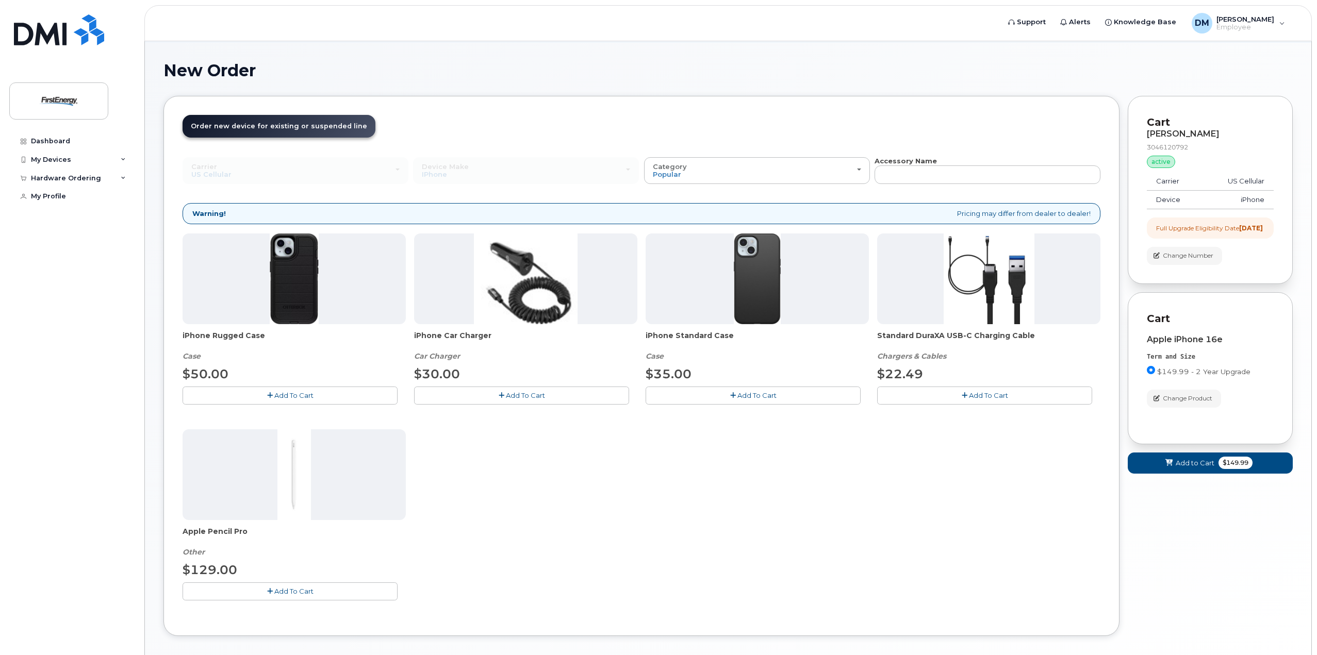
click at [746, 397] on span "Add To Cart" at bounding box center [756, 395] width 39 height 8
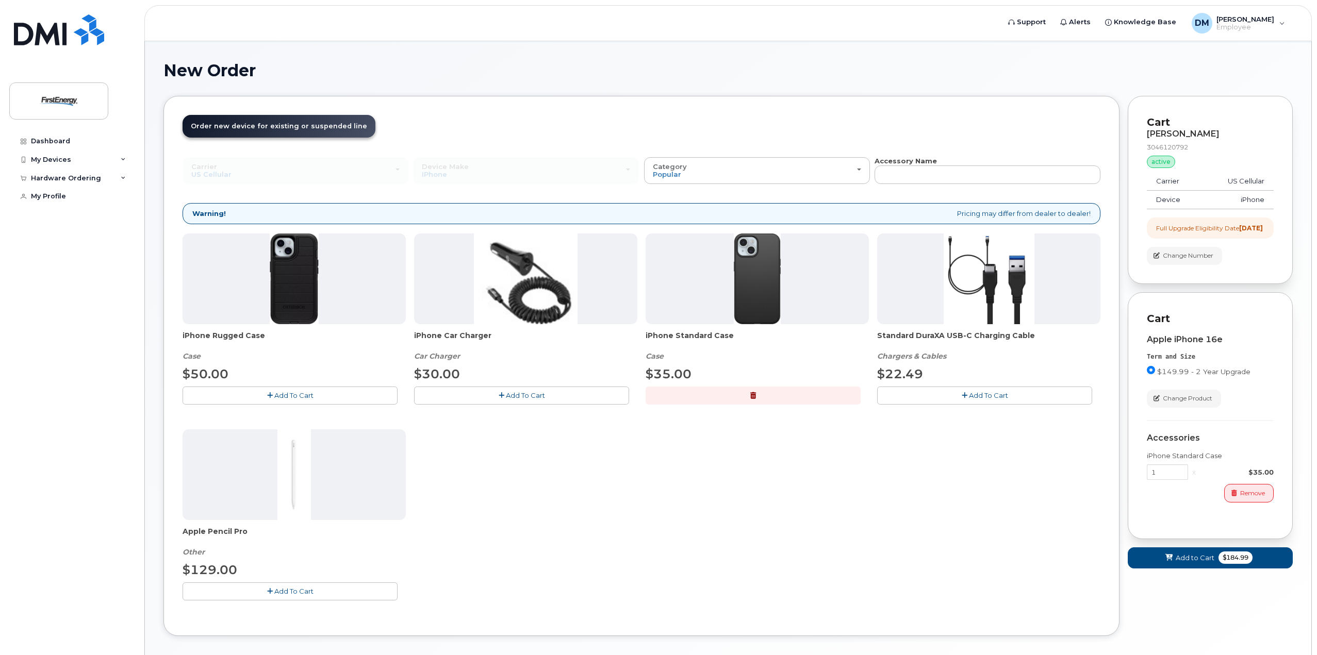
click at [970, 395] on span "Add To Cart" at bounding box center [988, 395] width 39 height 8
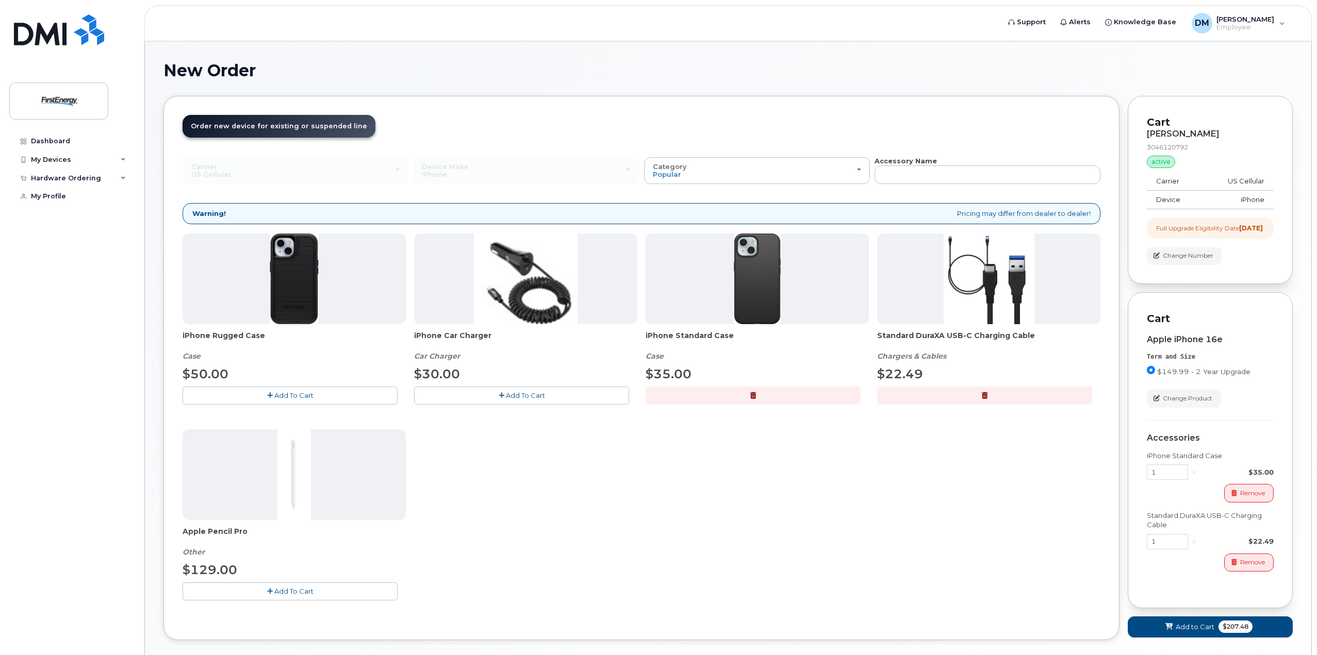
click at [508, 397] on span "Add To Cart" at bounding box center [525, 395] width 39 height 8
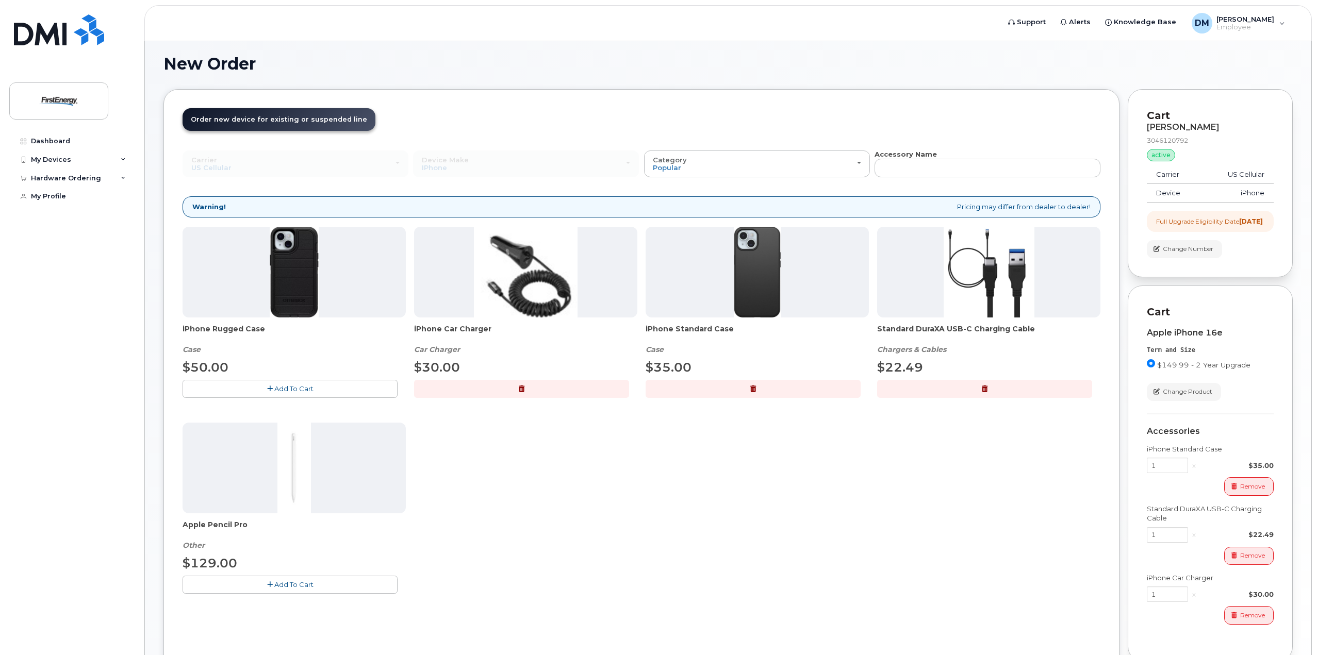
scroll to position [155, 0]
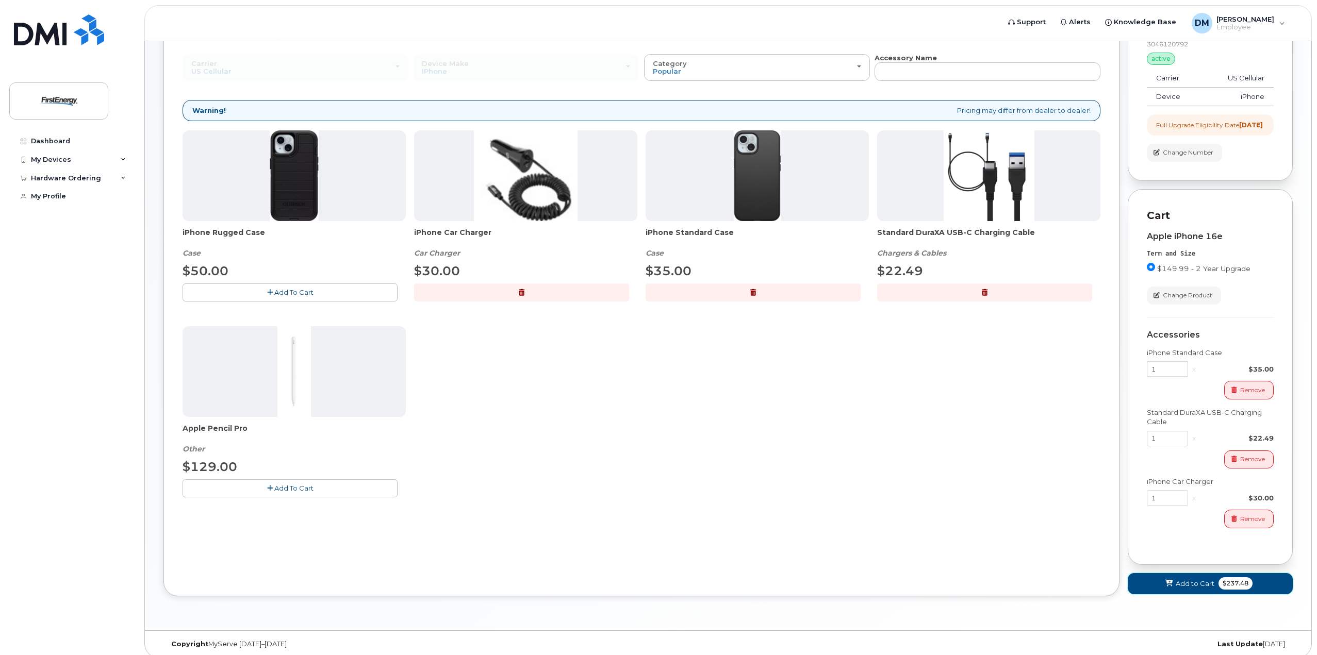
click at [1181, 595] on button "Add to Cart $237.48" at bounding box center [1210, 583] width 165 height 21
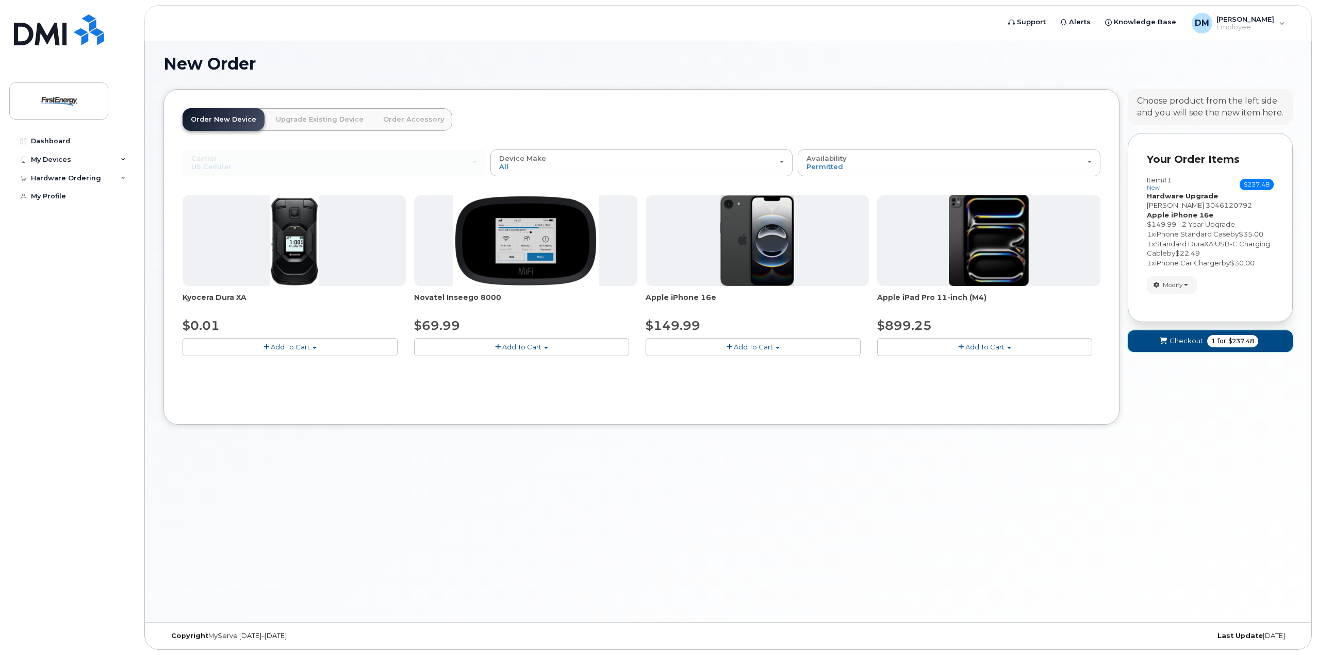
click at [1182, 344] on span "Checkout" at bounding box center [1187, 341] width 34 height 10
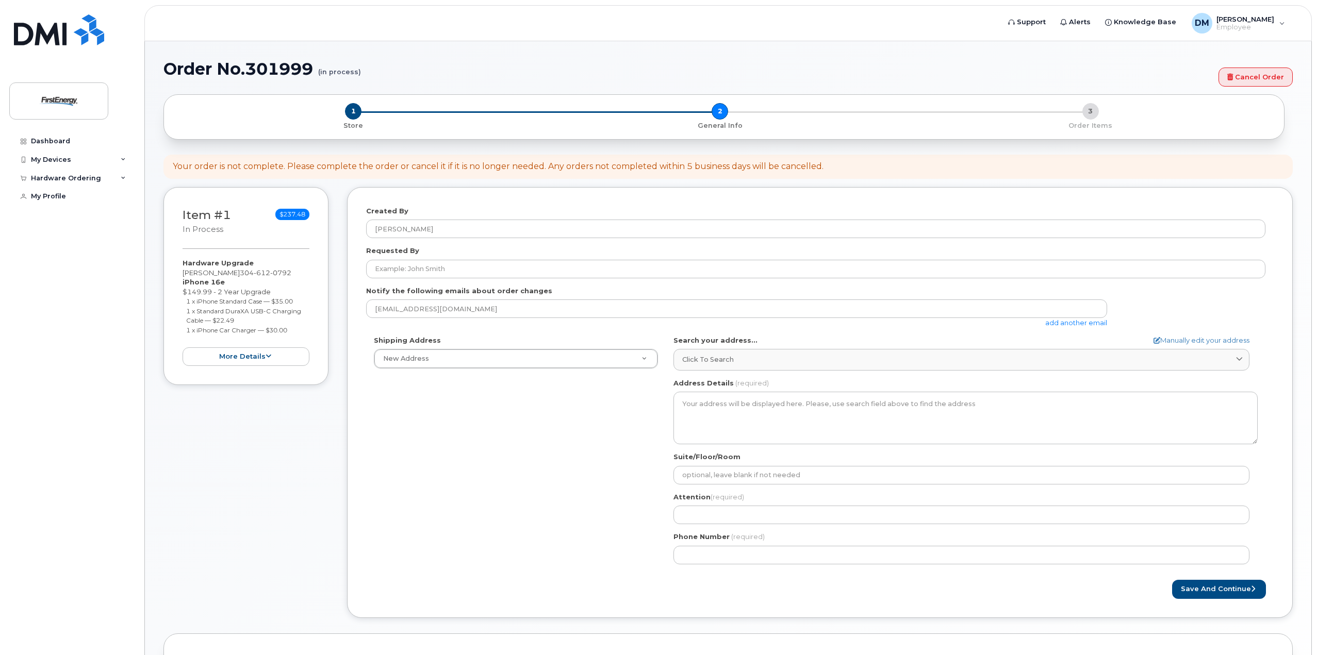
select select
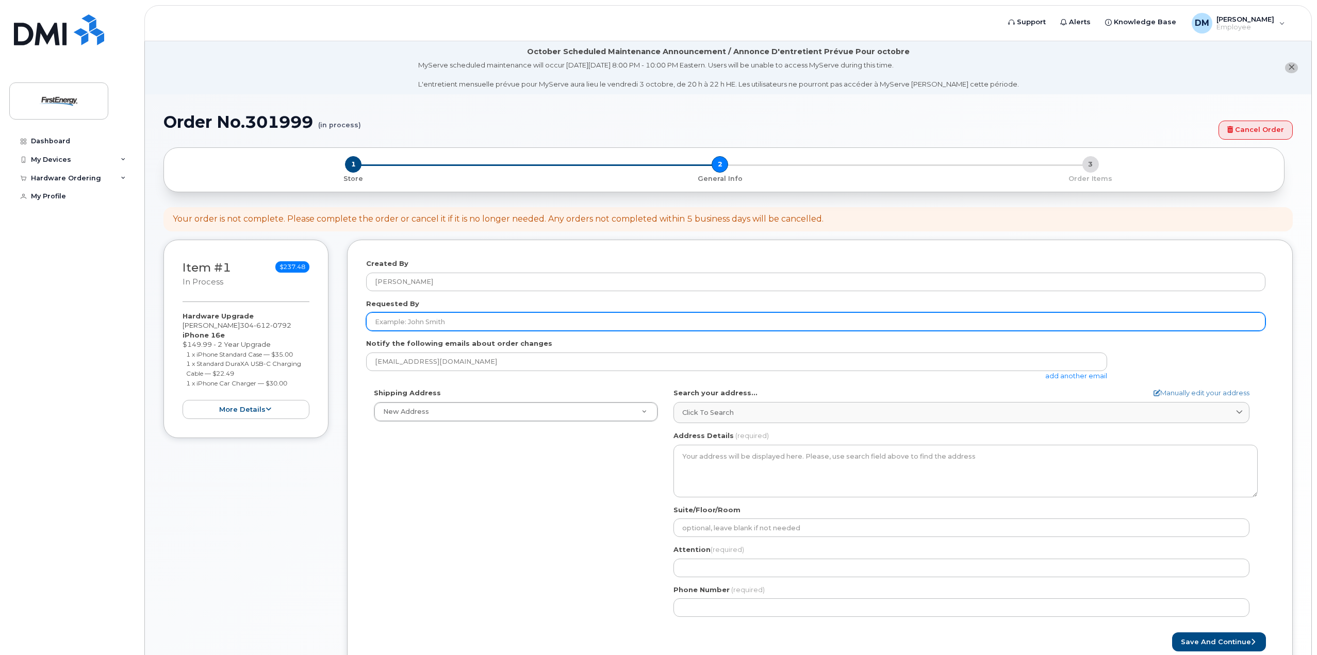
click at [486, 326] on input "Requested By" at bounding box center [815, 322] width 899 height 19
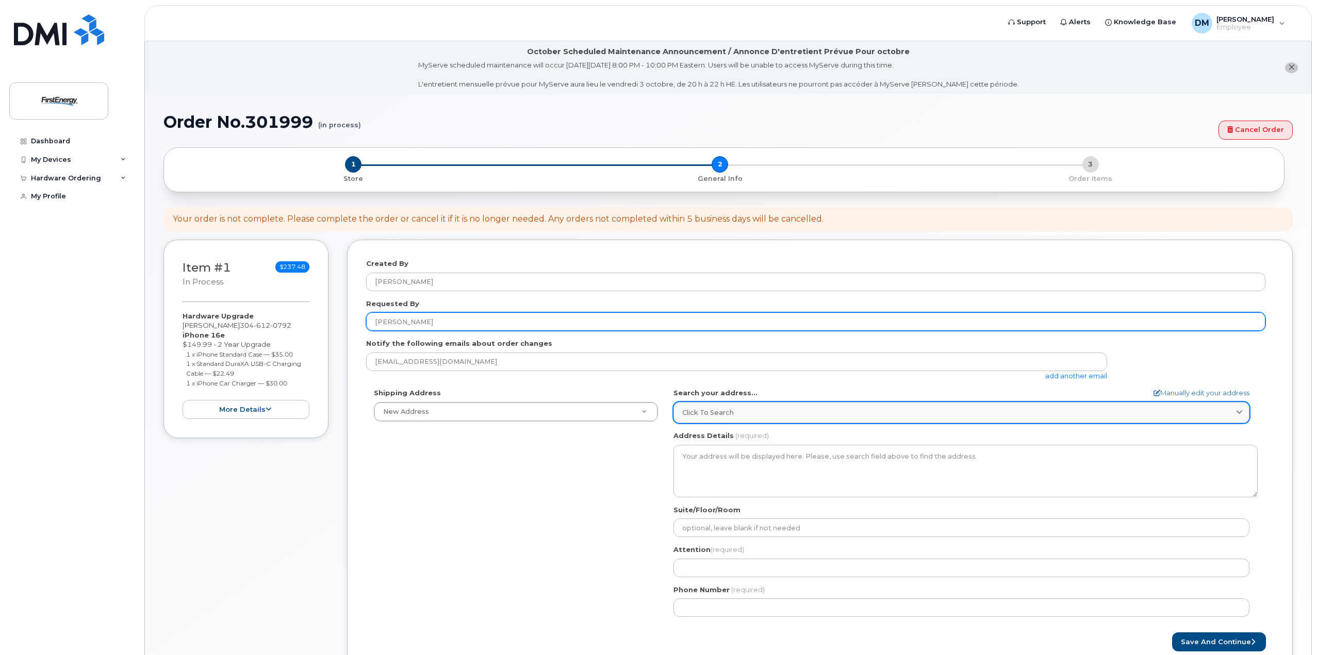
type input "[PERSON_NAME]"
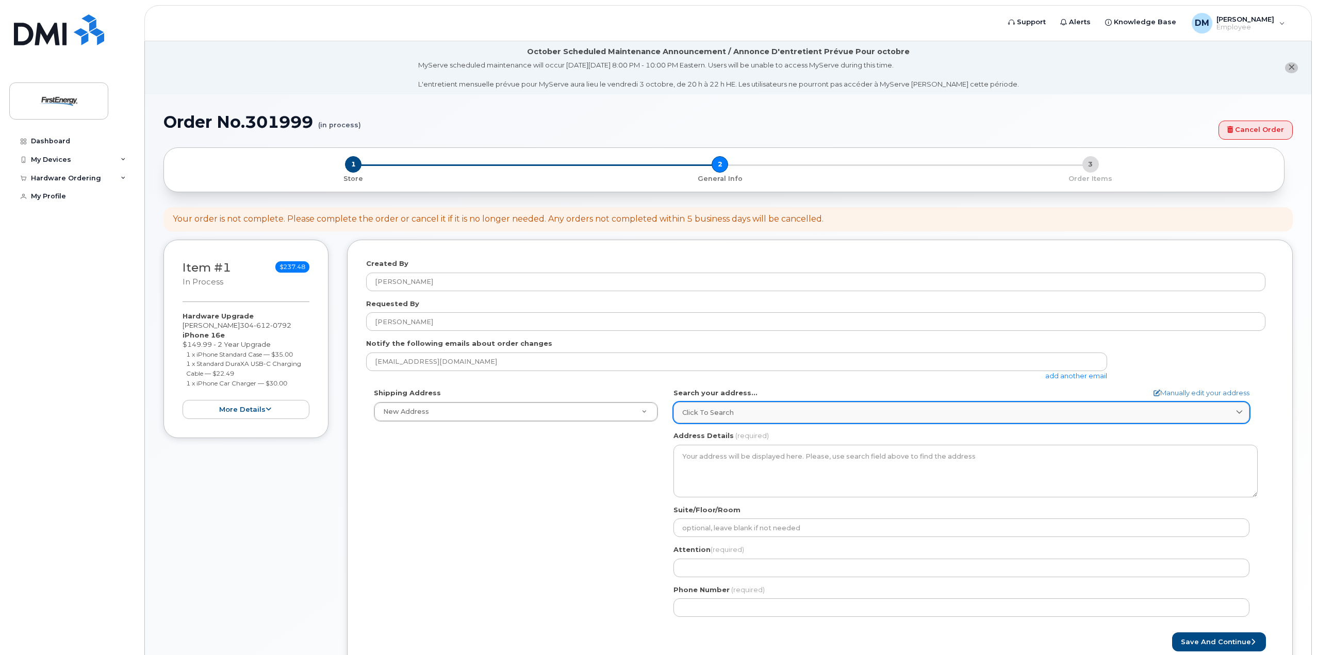
click at [762, 414] on div "Click to search" at bounding box center [961, 413] width 559 height 10
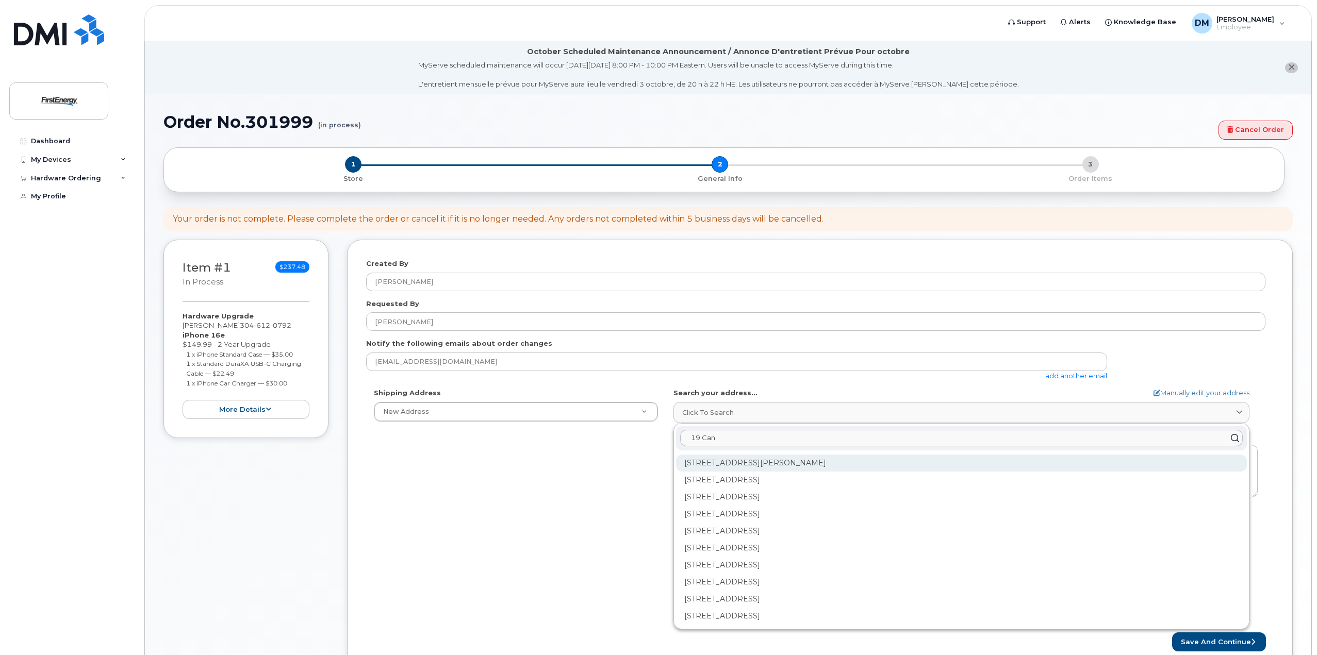
type input "19 Can"
click at [850, 461] on div "19 Canterbury Dr Clarksburg WV 26301-9775" at bounding box center [961, 463] width 571 height 17
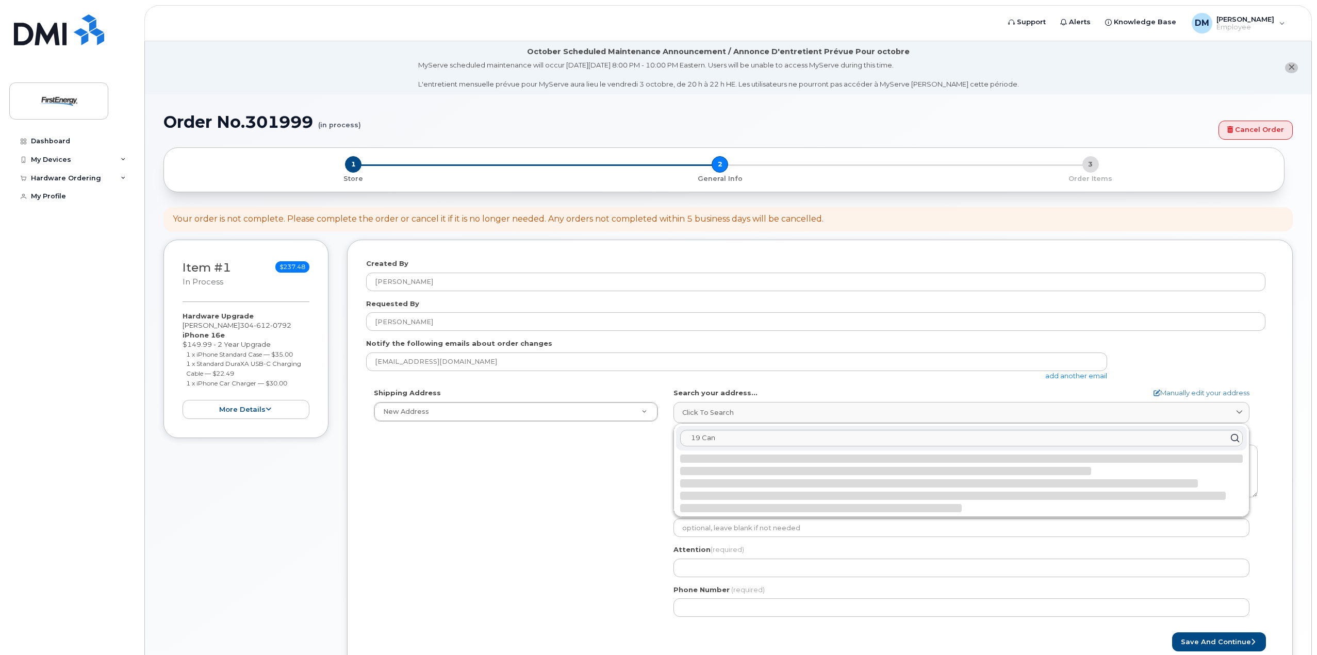
select select
type textarea "19 Canterbury Dr CLARKSBURG WV 26301-9775 UNITED STATES"
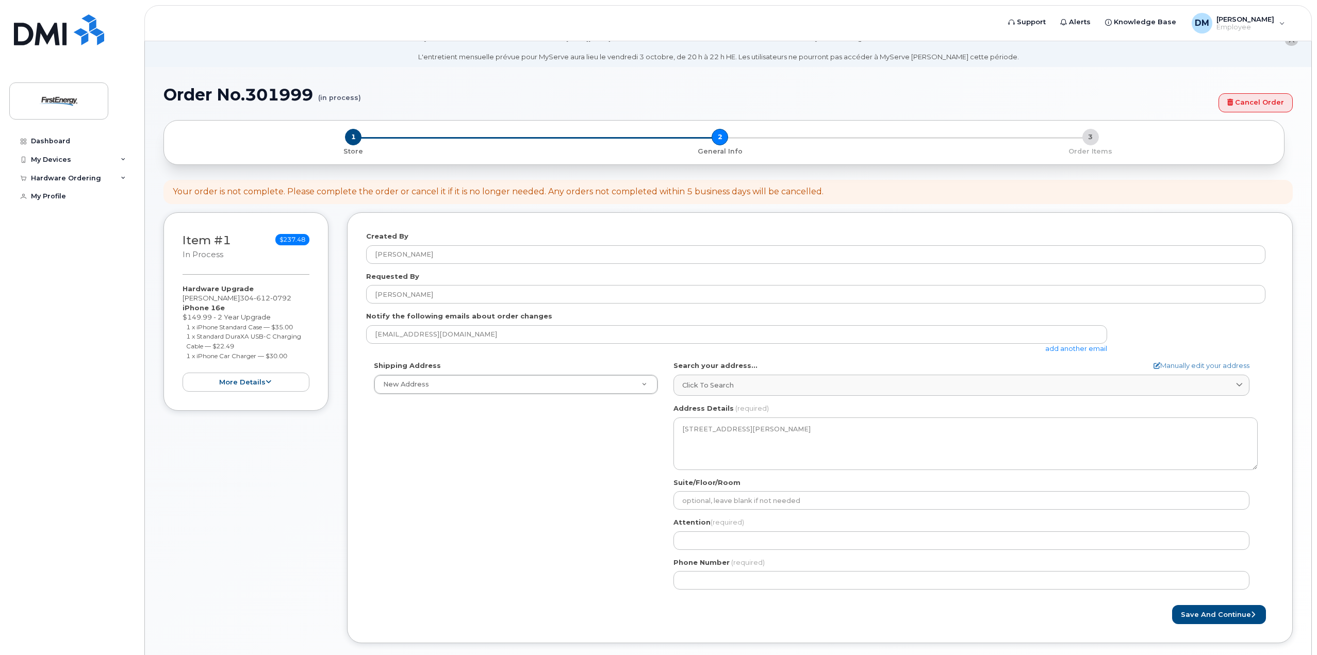
scroll to position [52, 0]
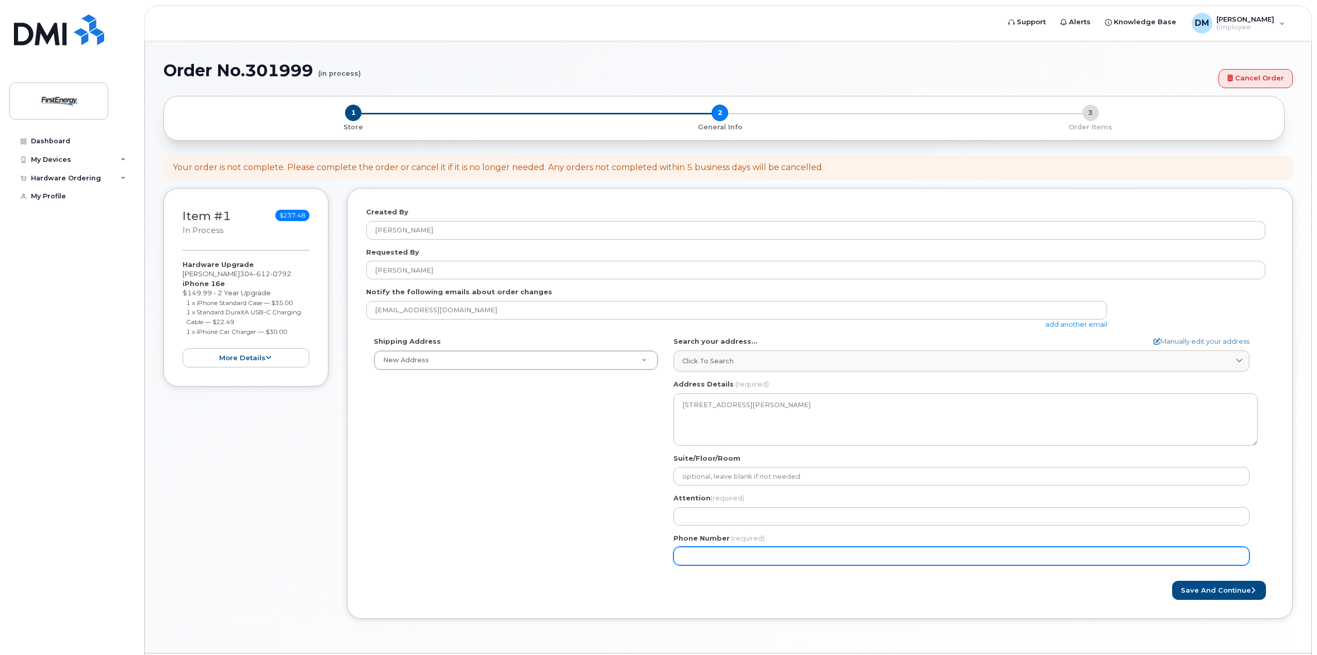
click at [767, 559] on input "Phone Number" at bounding box center [962, 556] width 576 height 19
type input "-3"
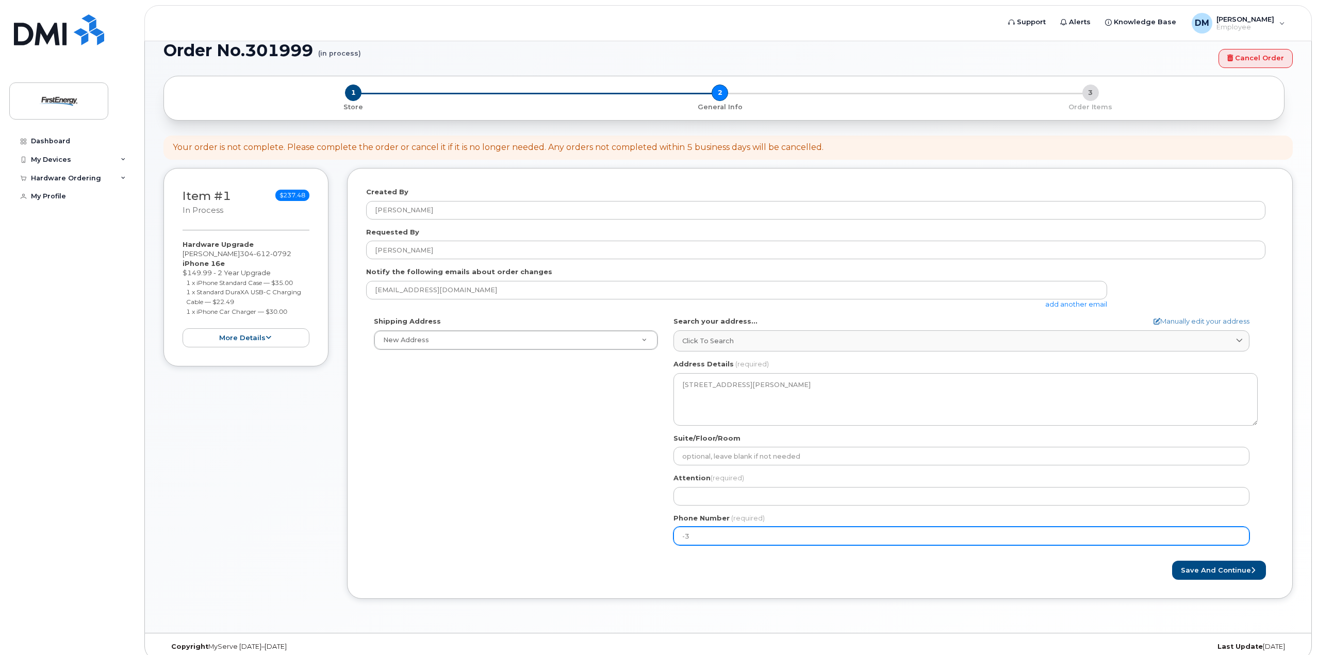
scroll to position [83, 0]
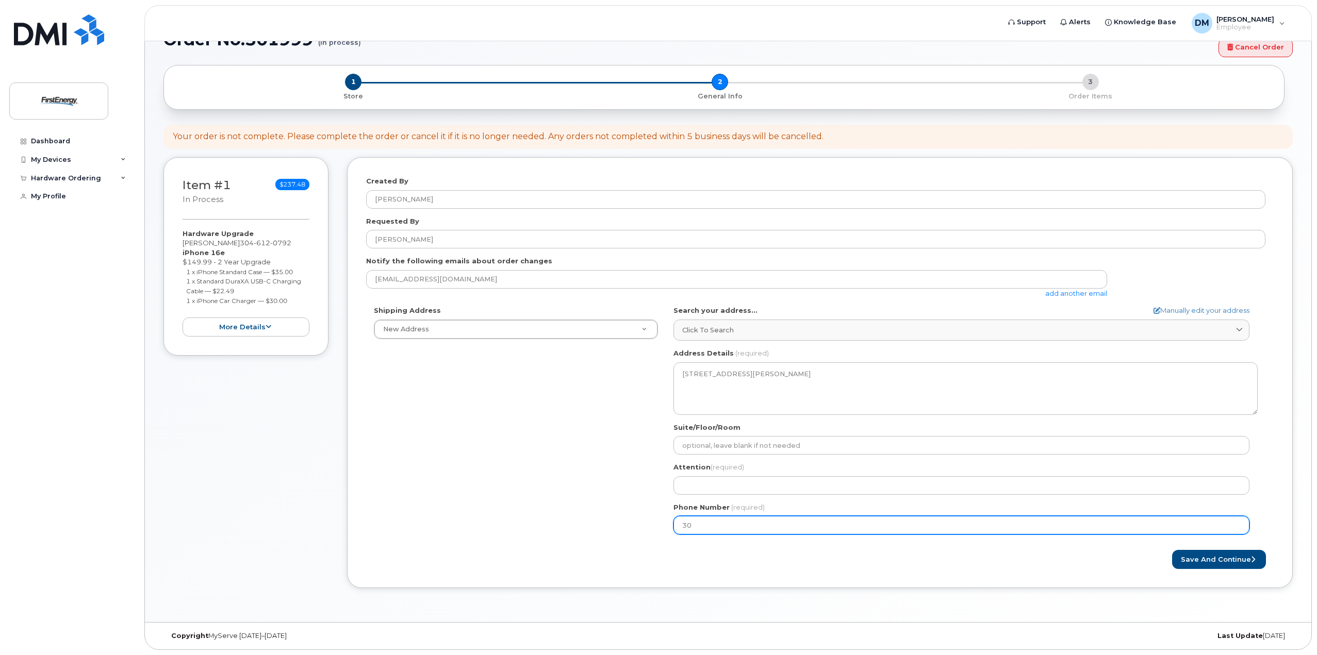
type input "304"
type input "-2"
click at [739, 530] on input "-2" at bounding box center [962, 525] width 576 height 19
click at [781, 522] on input "-2" at bounding box center [962, 525] width 576 height 19
type input "304"
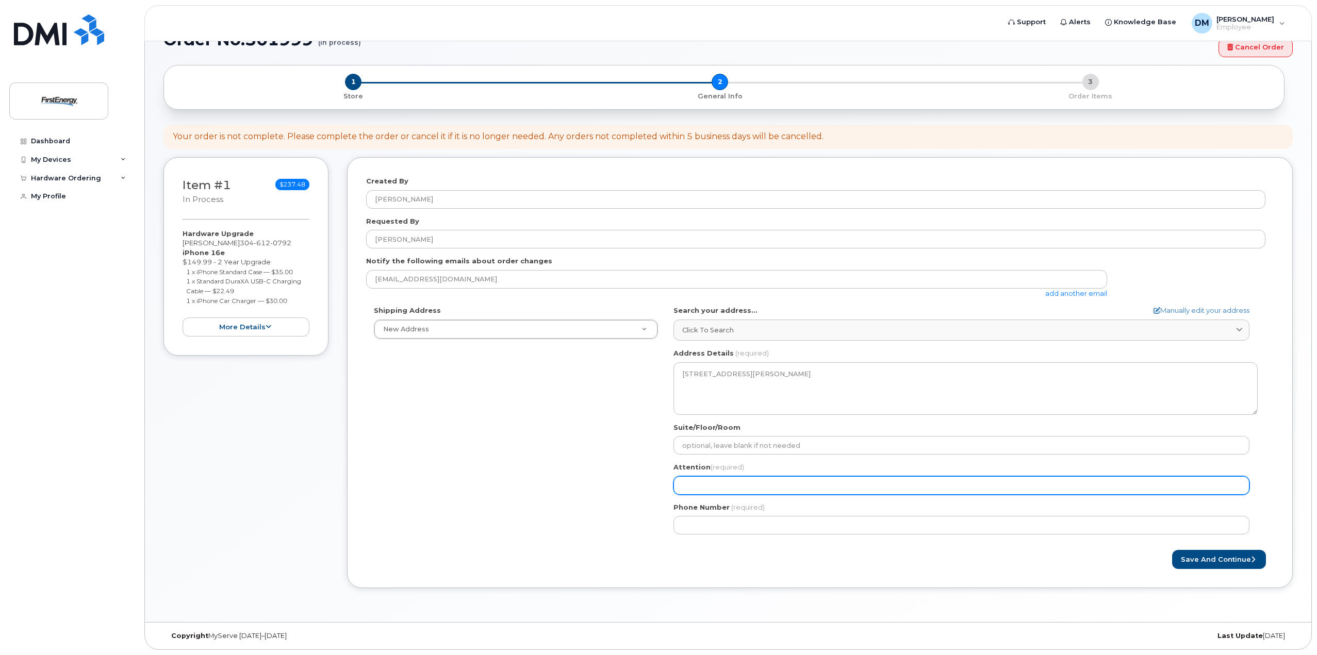
click at [752, 489] on input "Attention (required)" at bounding box center [962, 486] width 576 height 19
select select
type input "M"
select select
type input "Ma"
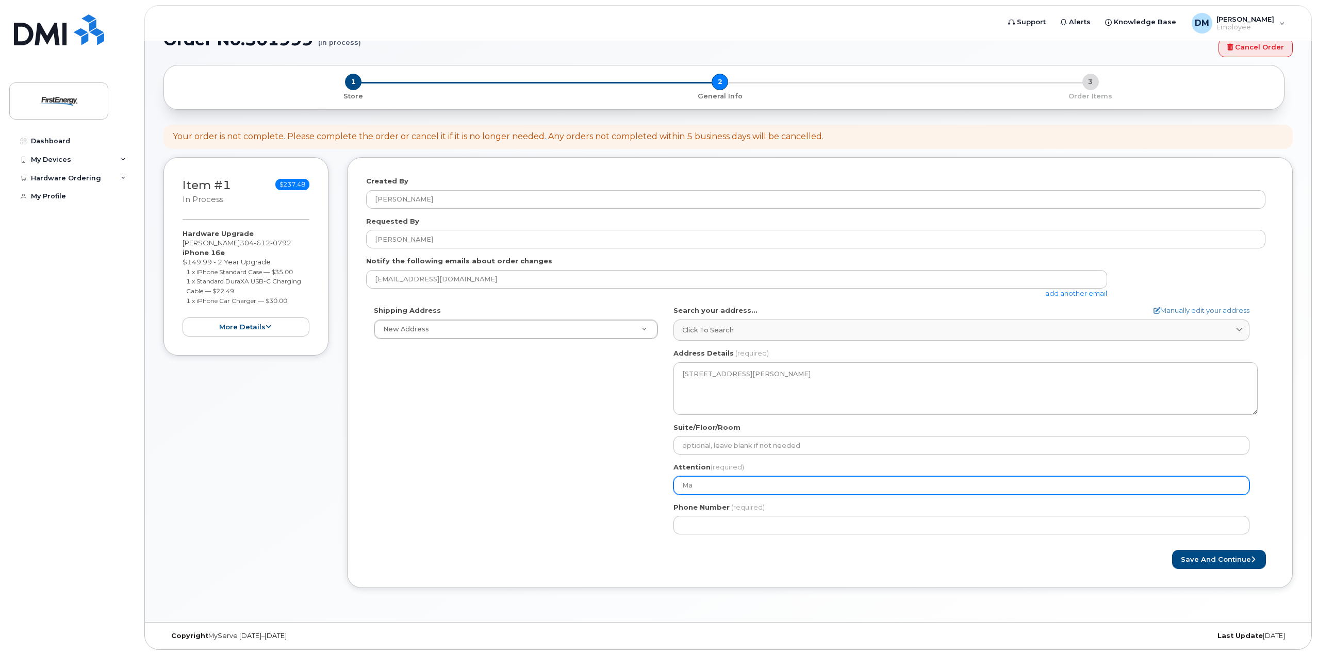
select select
type input "Mat"
select select
type input "Matt"
select select
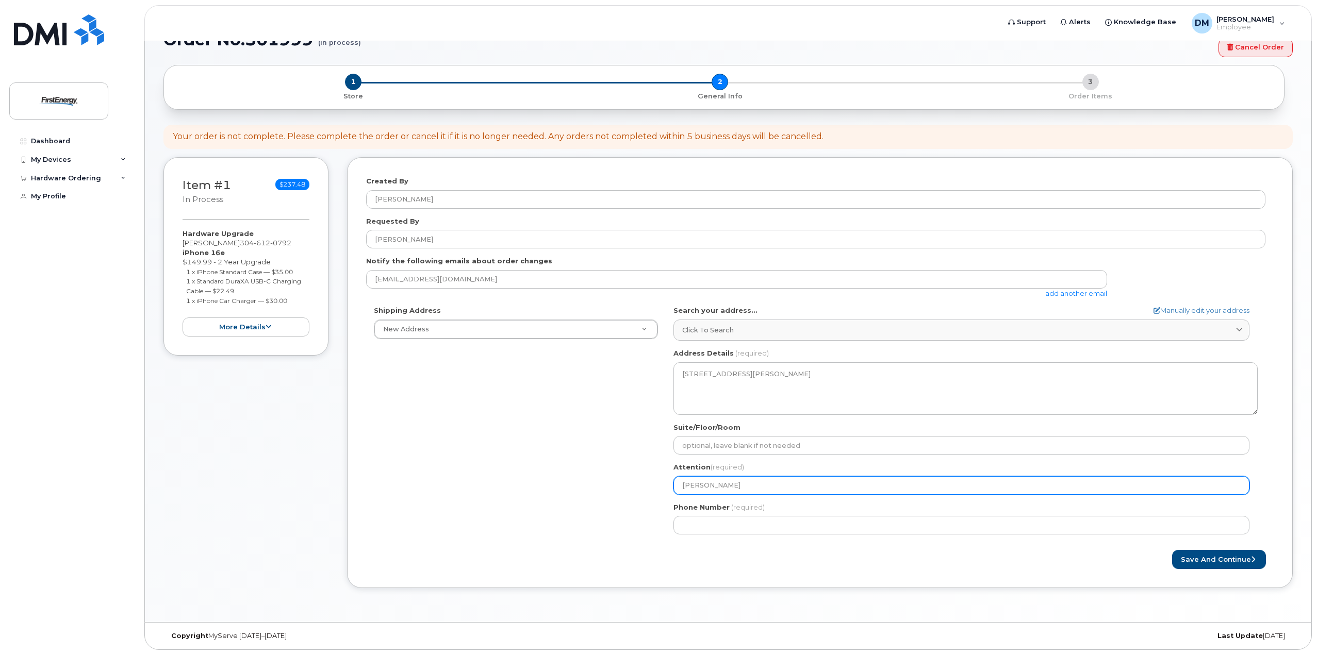
type input "Matth"
select select
type input "Matthe"
select select
type input "Matthew"
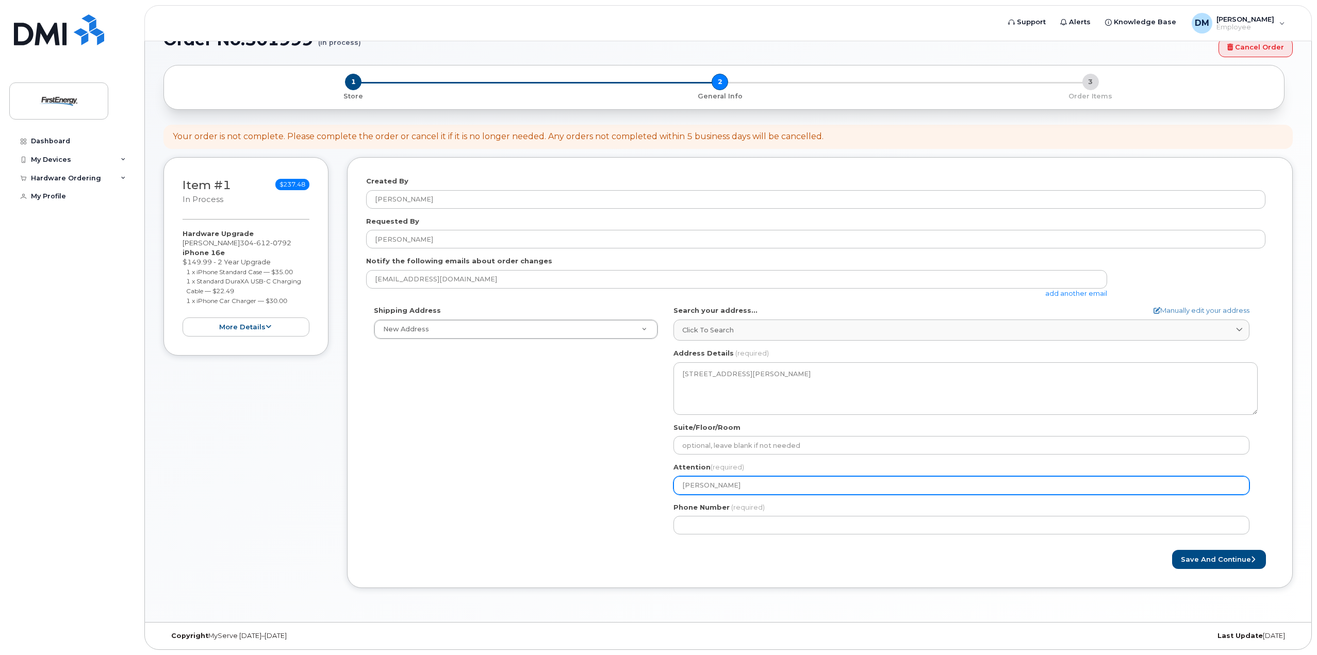
select select
type input "Matthew D"
select select
type input "Matthew Dr"
select select
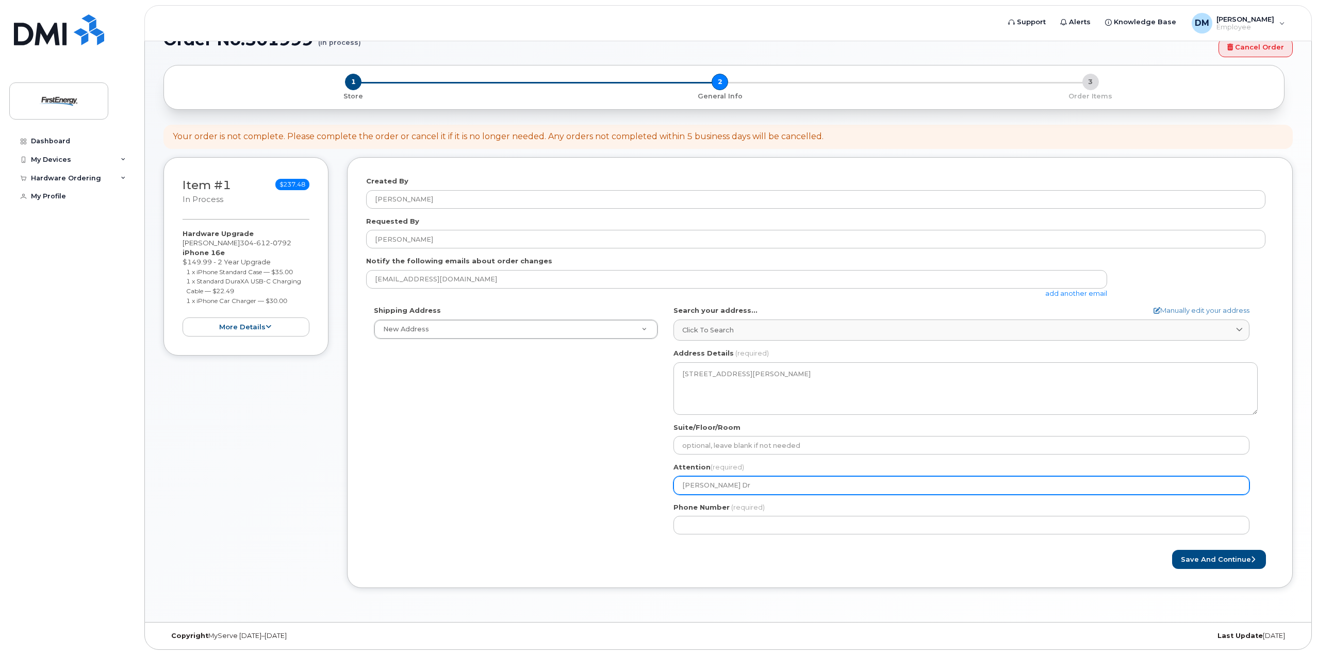
type input "Matthew Dra"
select select
type input "Matthew Drag"
select select
type input "Matthew Dragi"
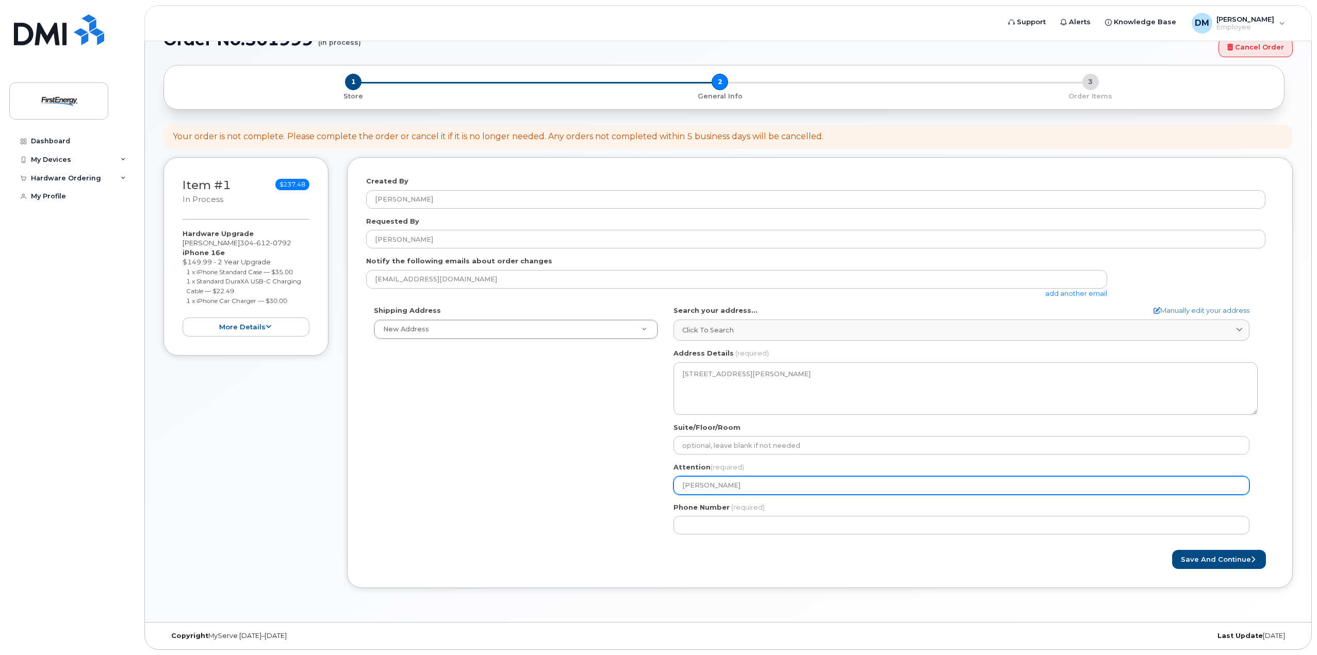
select select
type input "Matthew Dragic"
select select
type input "[PERSON_NAME]"
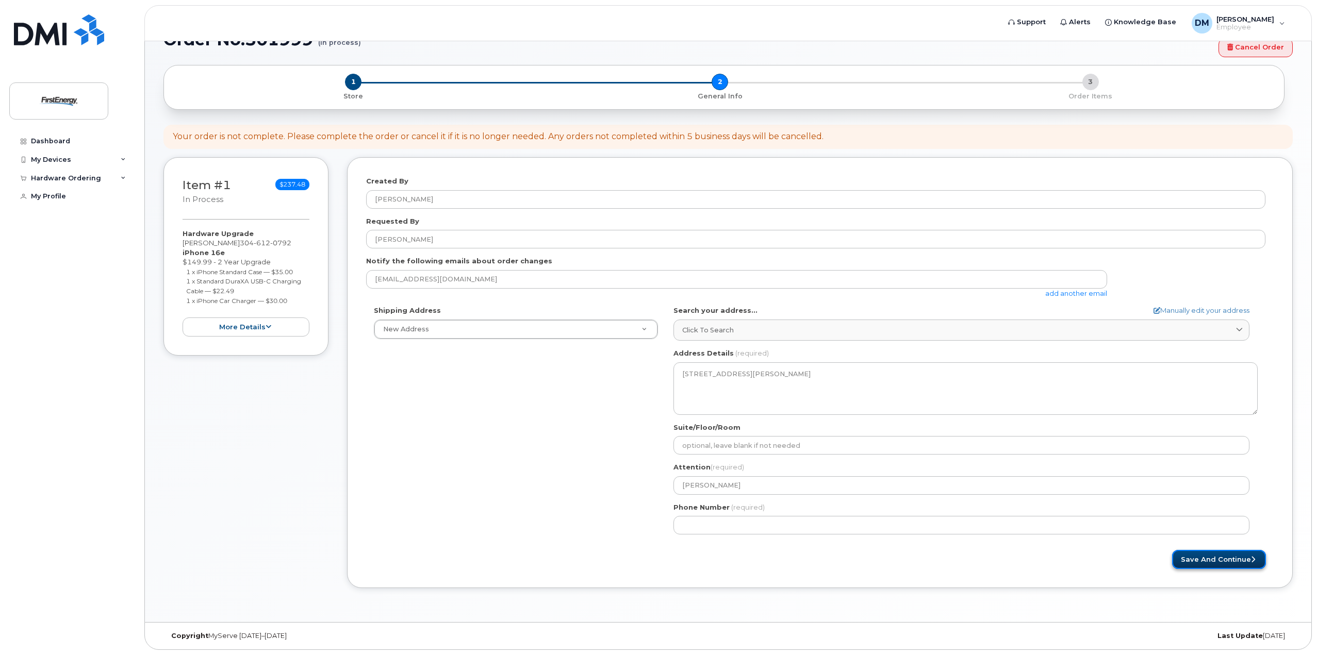
click at [1227, 563] on button "Save and Continue" at bounding box center [1219, 559] width 94 height 19
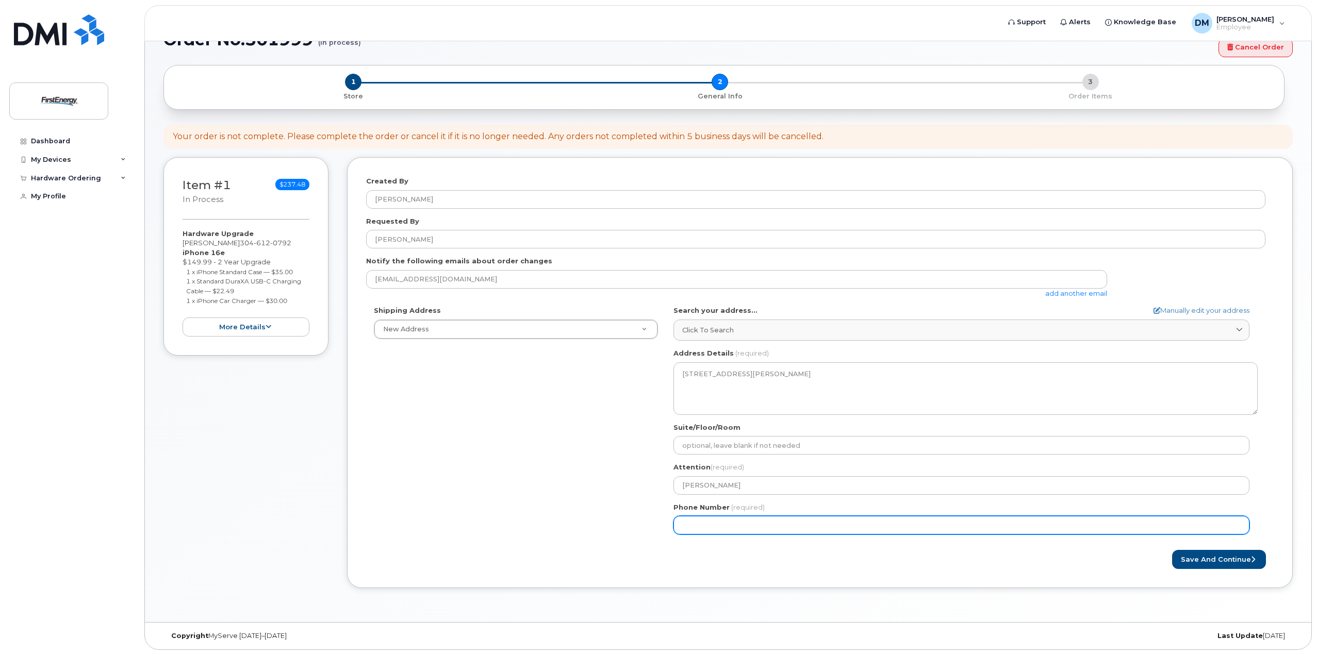
click at [699, 529] on input "Phone Number" at bounding box center [962, 525] width 576 height 19
click at [714, 527] on input "Phone Number" at bounding box center [962, 525] width 576 height 19
select select
type input "3046120792"
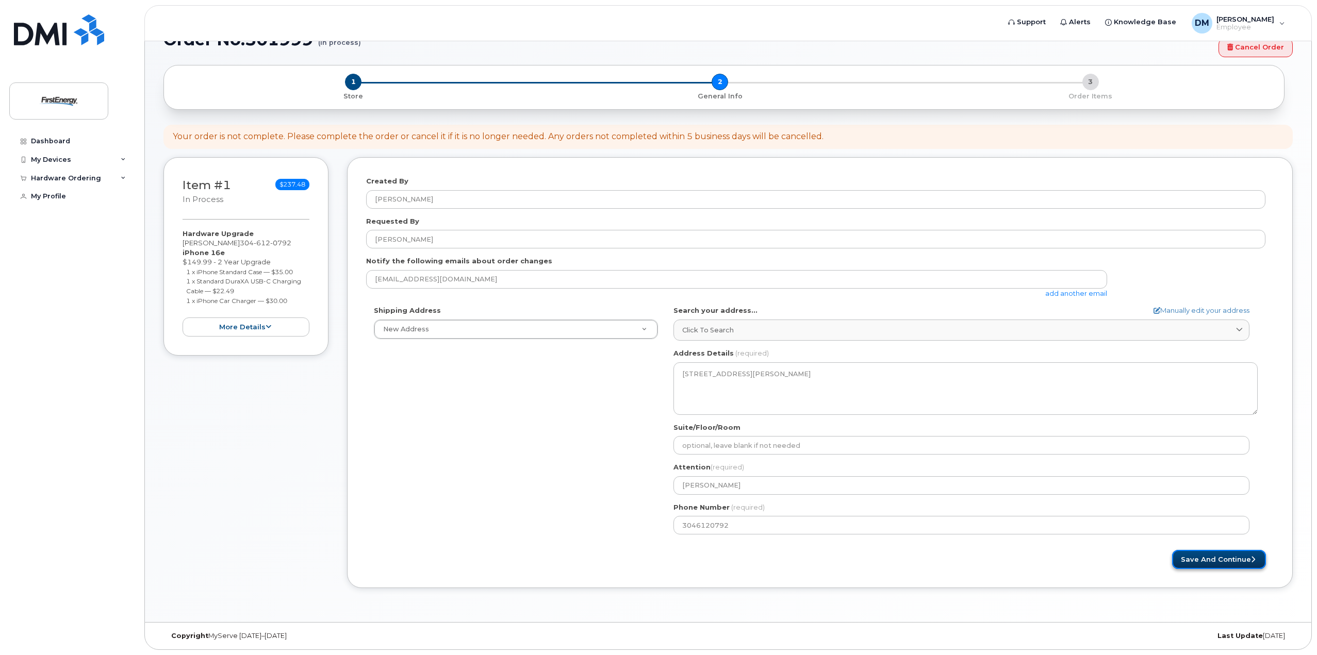
click at [1220, 568] on button "Save and Continue" at bounding box center [1219, 559] width 94 height 19
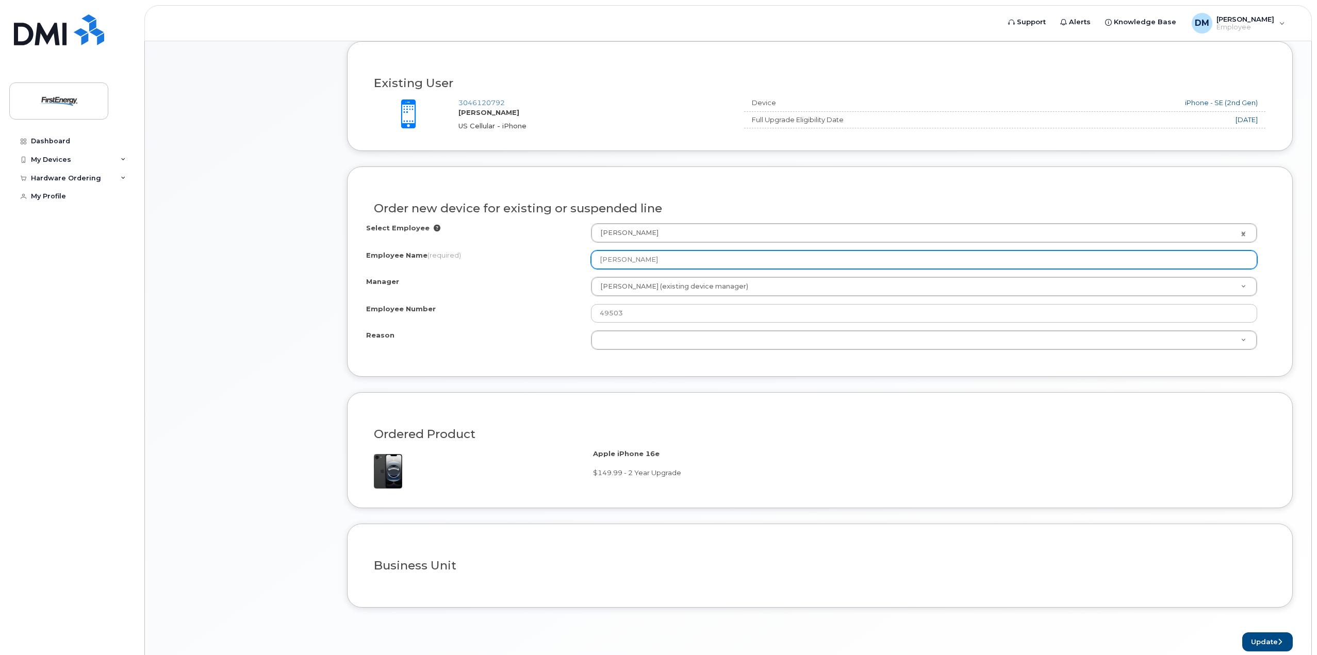
scroll to position [397, 0]
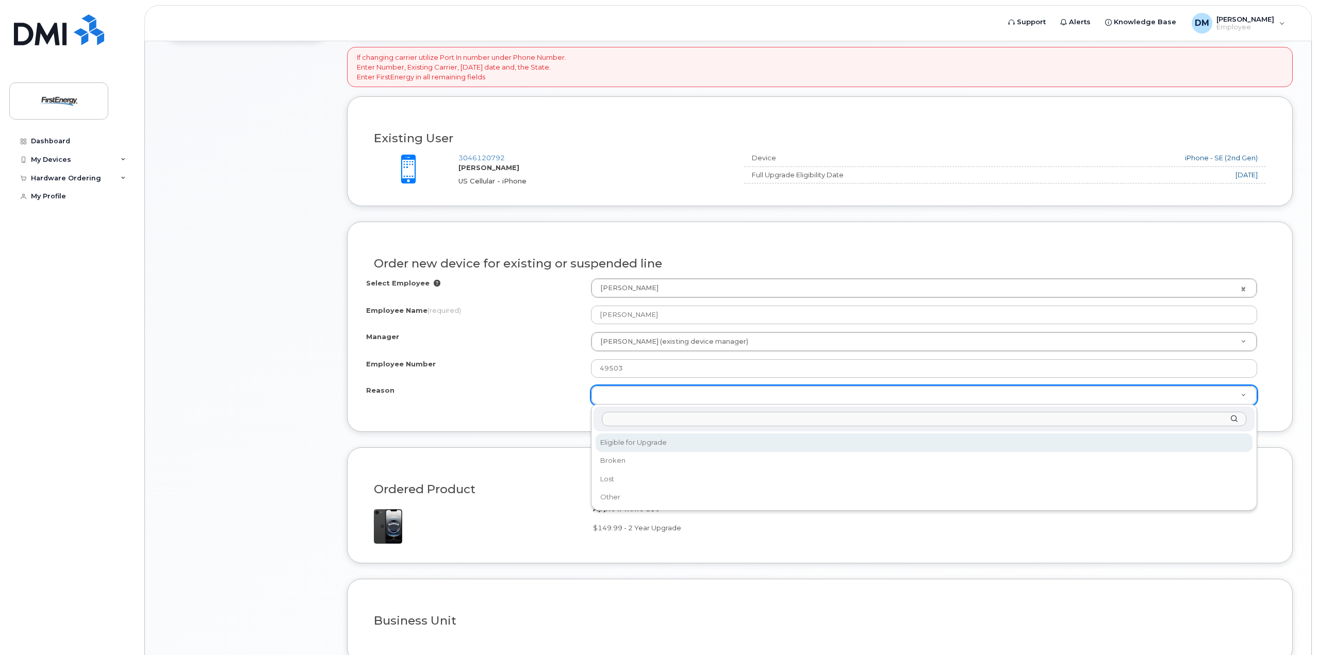
select select "eligible_for_upgrade"
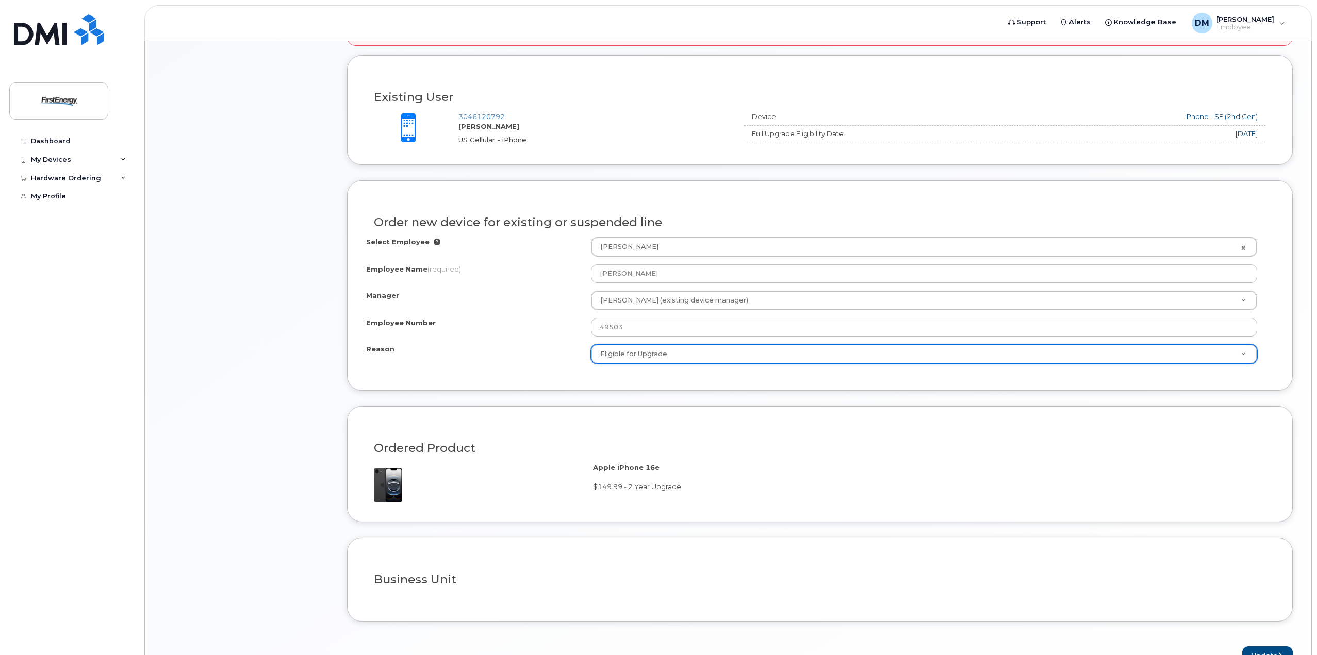
scroll to position [500, 0]
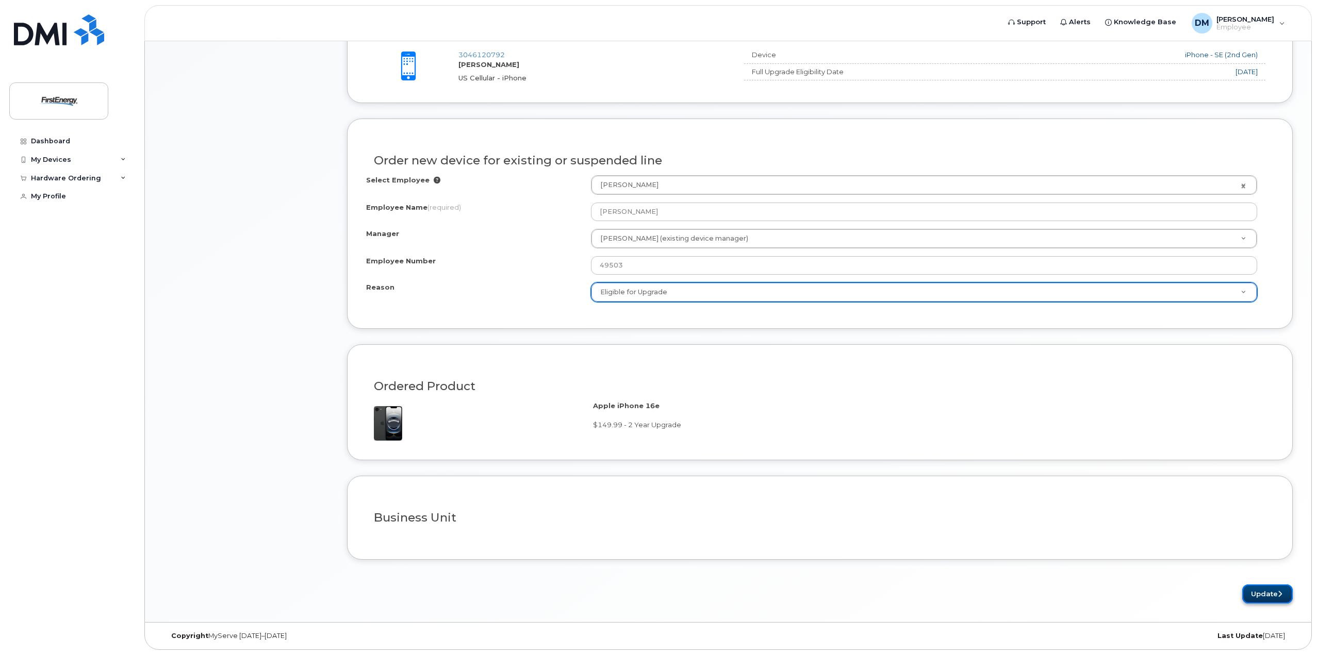
click at [1267, 593] on button "Update" at bounding box center [1267, 594] width 51 height 19
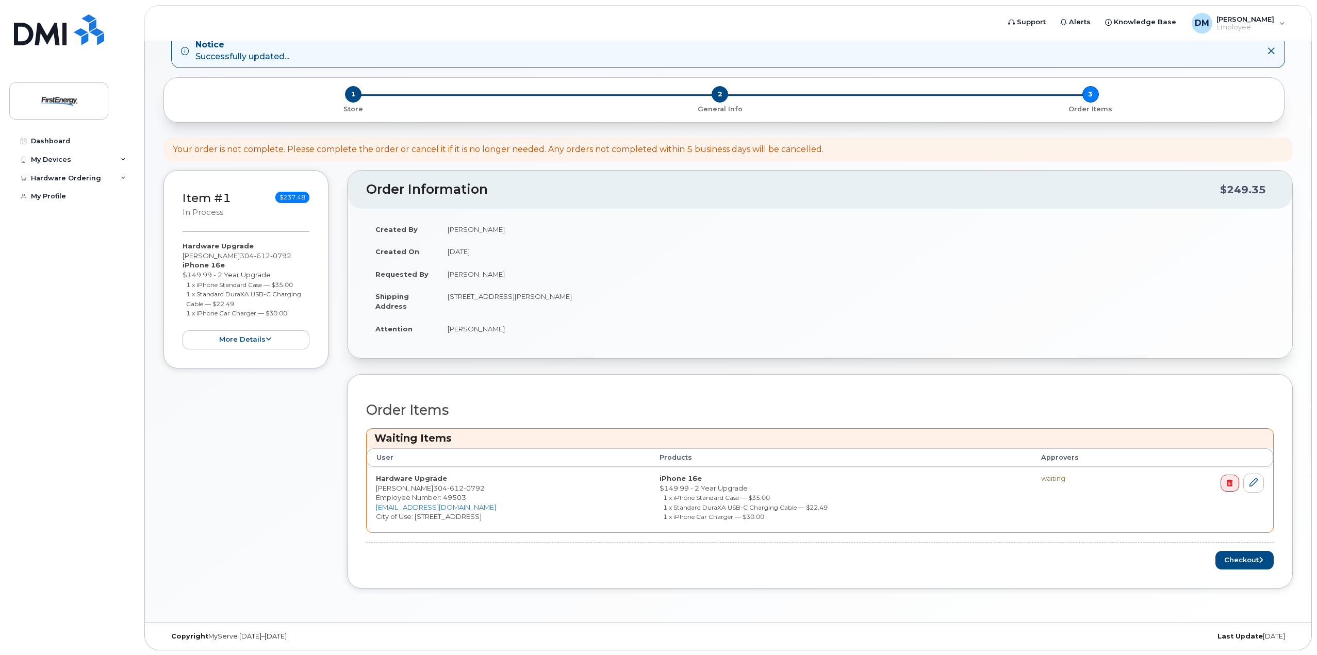
scroll to position [114, 0]
click at [1234, 562] on button "Checkout" at bounding box center [1245, 560] width 58 height 19
